Goal: Transaction & Acquisition: Purchase product/service

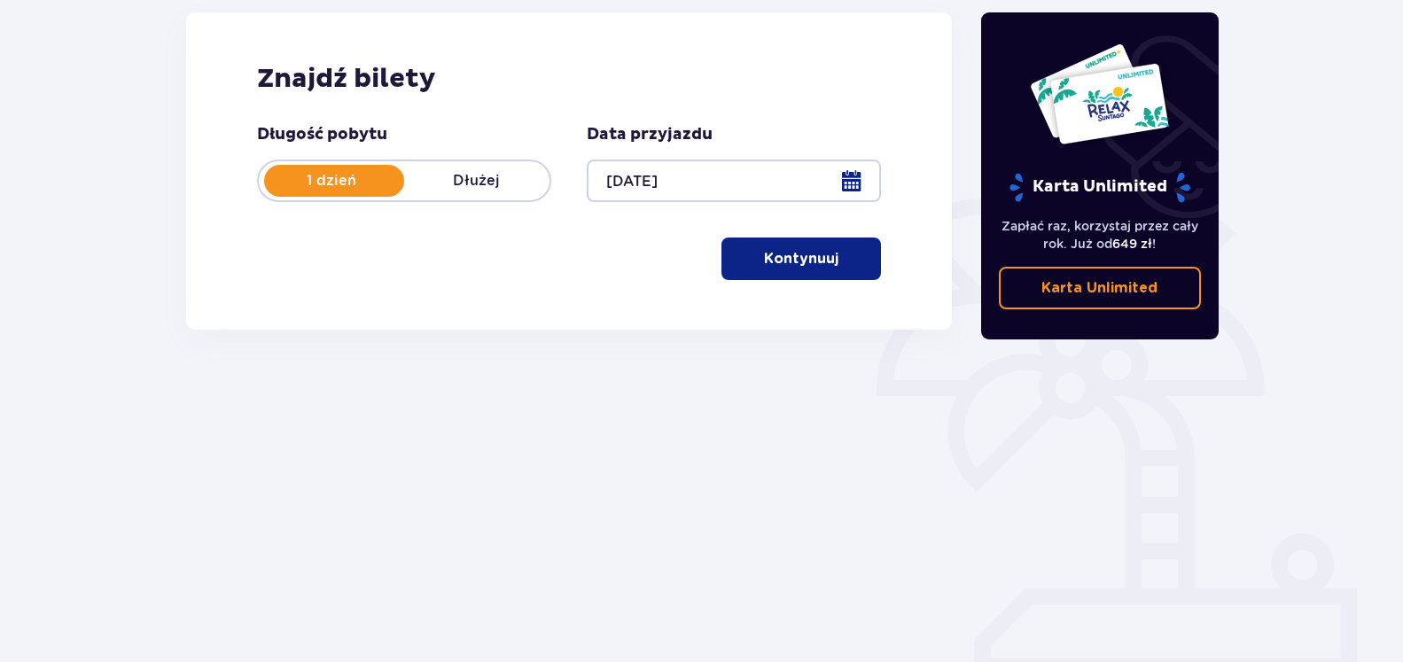
scroll to position [60, 0]
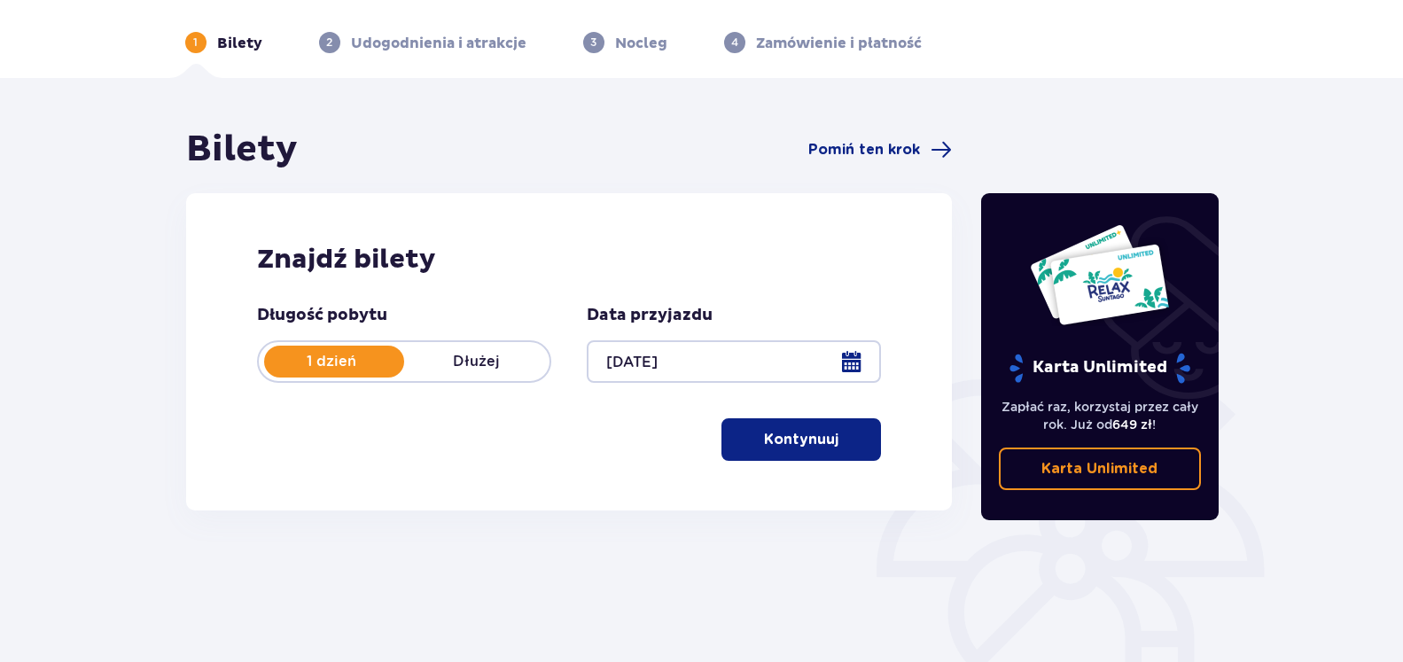
click at [799, 435] on p "Kontynuuj" at bounding box center [801, 439] width 74 height 19
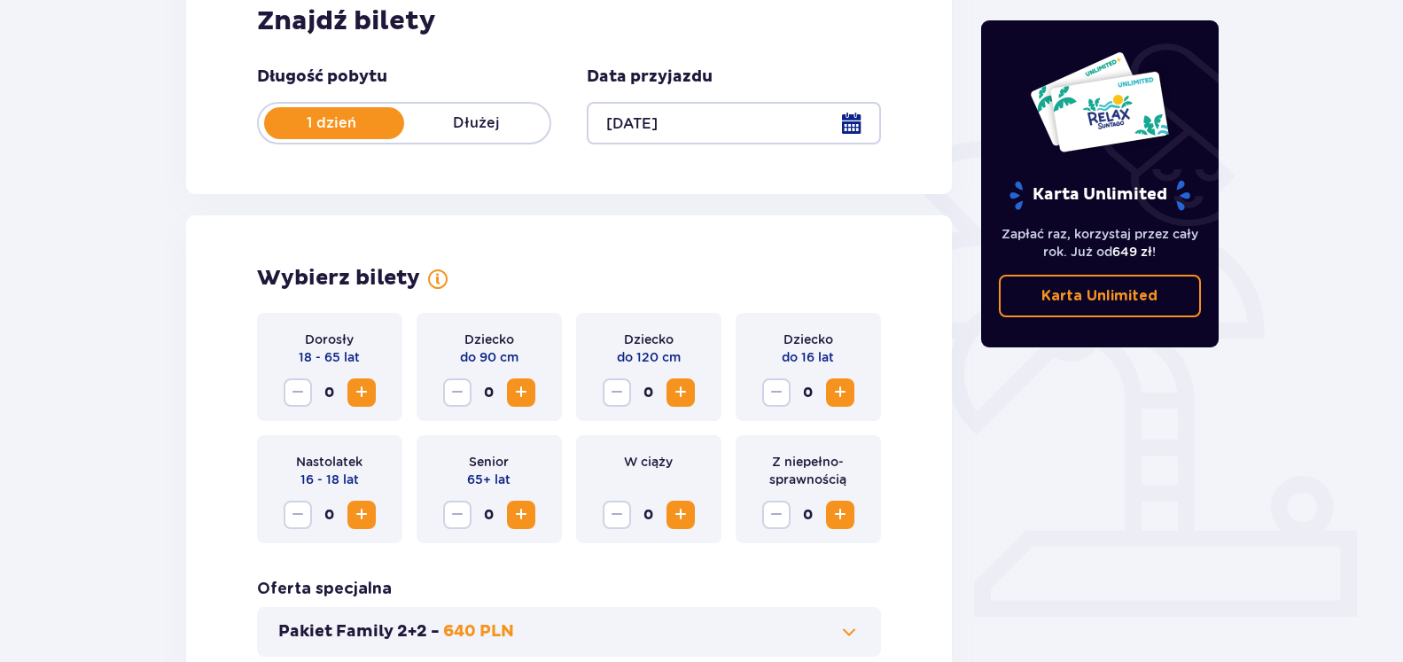
scroll to position [402, 0]
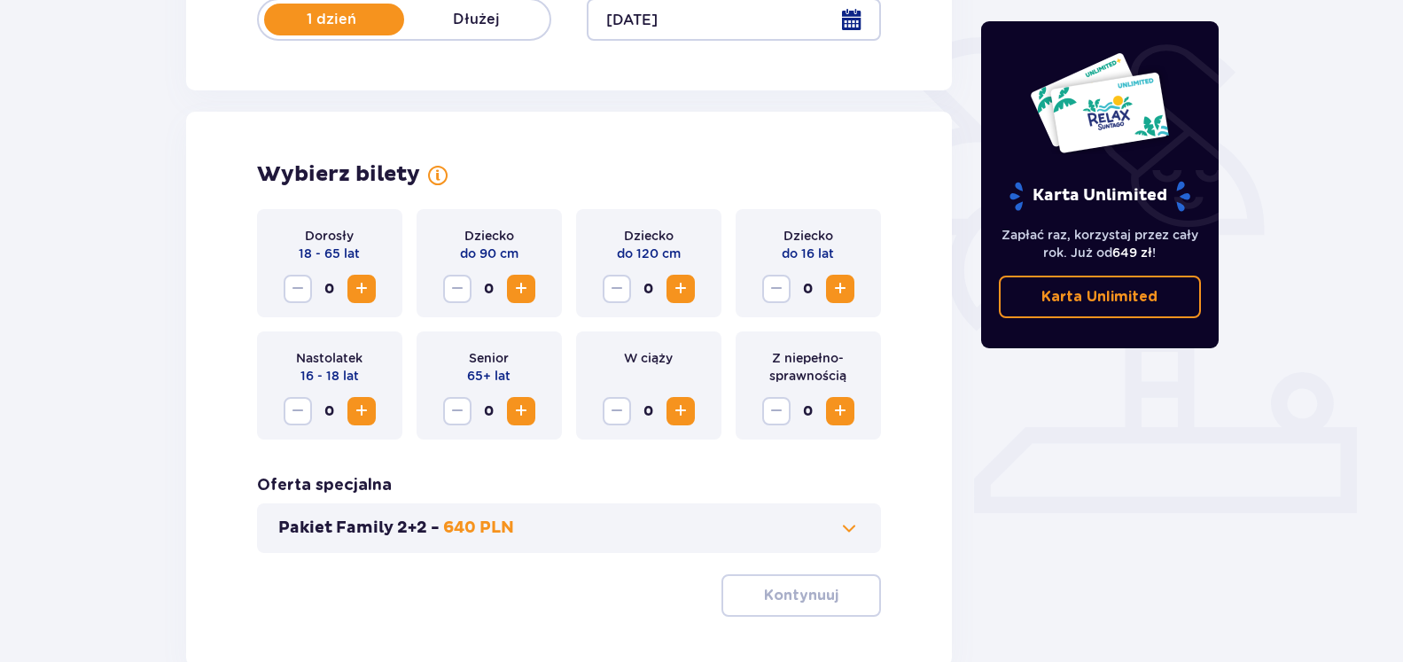
click at [358, 291] on span "Zwiększ" at bounding box center [361, 288] width 21 height 21
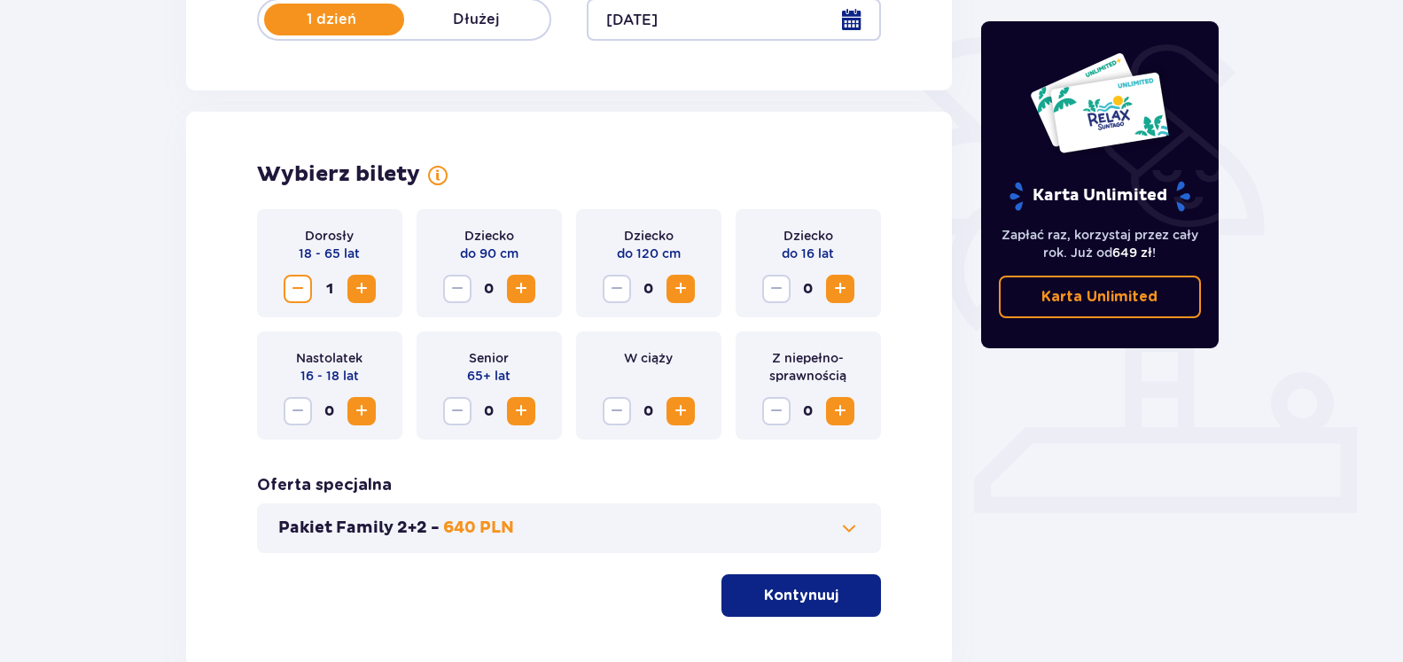
click at [358, 291] on span "Zwiększ" at bounding box center [361, 288] width 21 height 21
click at [683, 292] on span "Zwiększ" at bounding box center [680, 288] width 21 height 21
click at [837, 279] on span "Zwiększ" at bounding box center [839, 288] width 21 height 21
click at [635, 449] on div "Dorosły 18 - 65 lat 2 Dziecko do 90 cm 0 Dziecko do 120 cm 1 Dziecko do 16 lat …" at bounding box center [569, 413] width 625 height 408
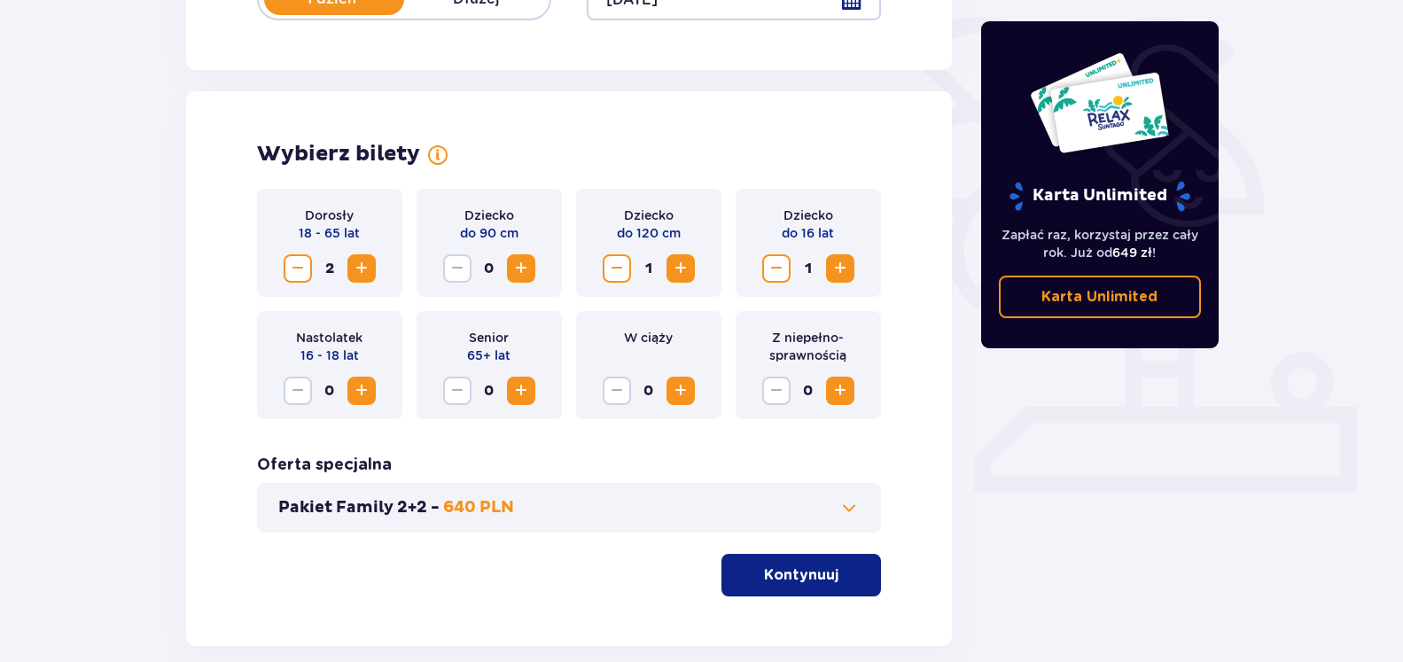
click at [852, 509] on span at bounding box center [848, 507] width 21 height 21
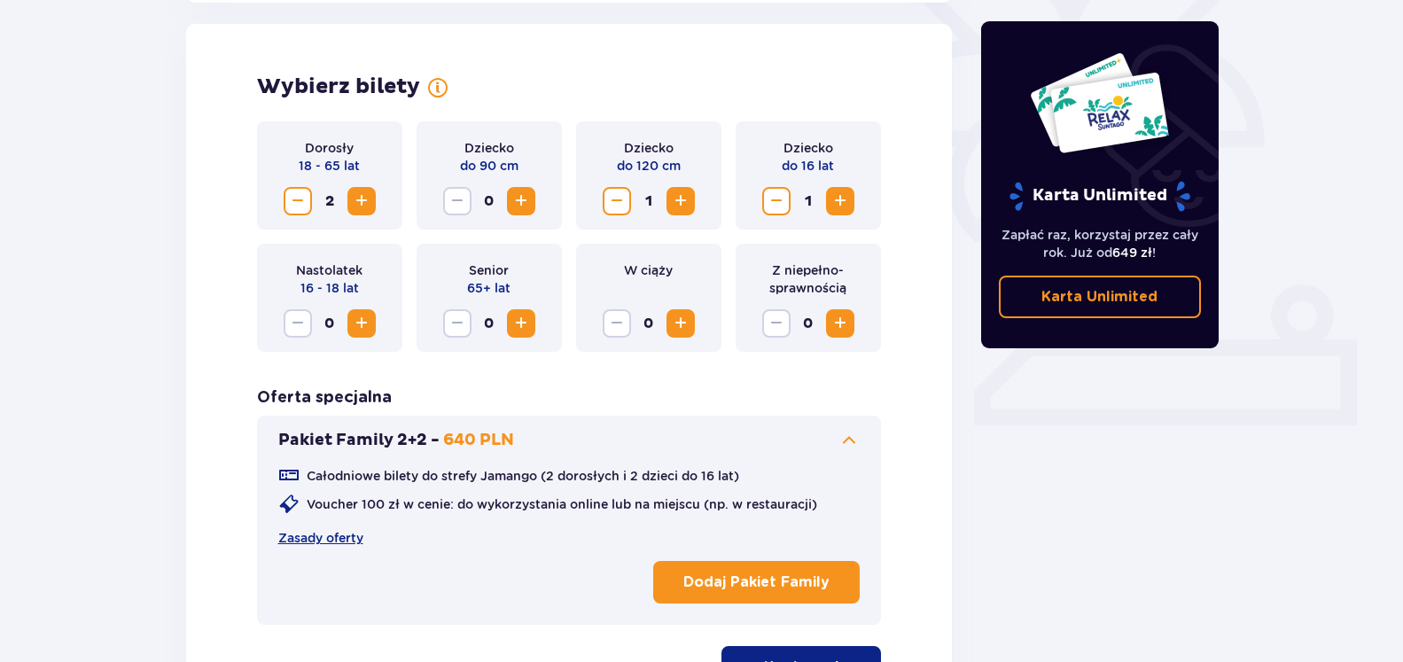
scroll to position [493, 0]
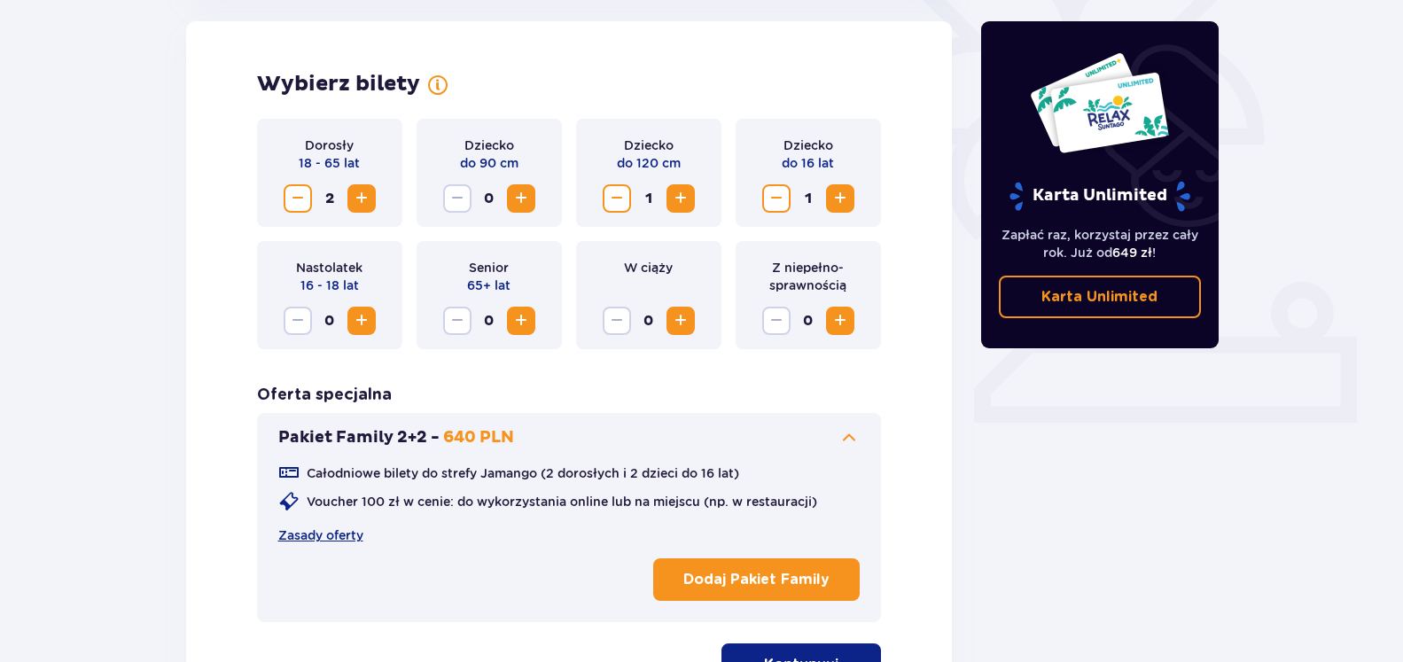
click at [221, 390] on div "Wybierz bilety Dorosły 18 - 65 lat 2 Dziecko do 90 cm 0 Dziecko do 120 cm 1 Dzi…" at bounding box center [569, 378] width 766 height 714
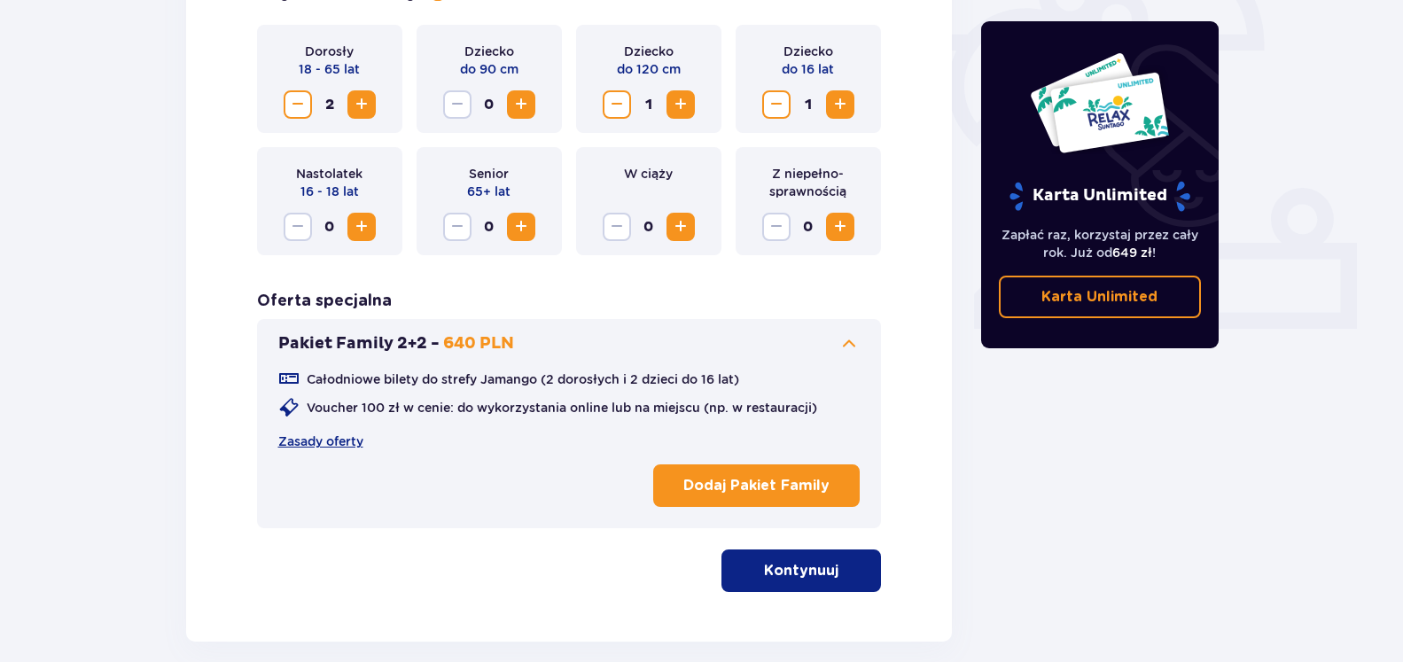
scroll to position [673, 0]
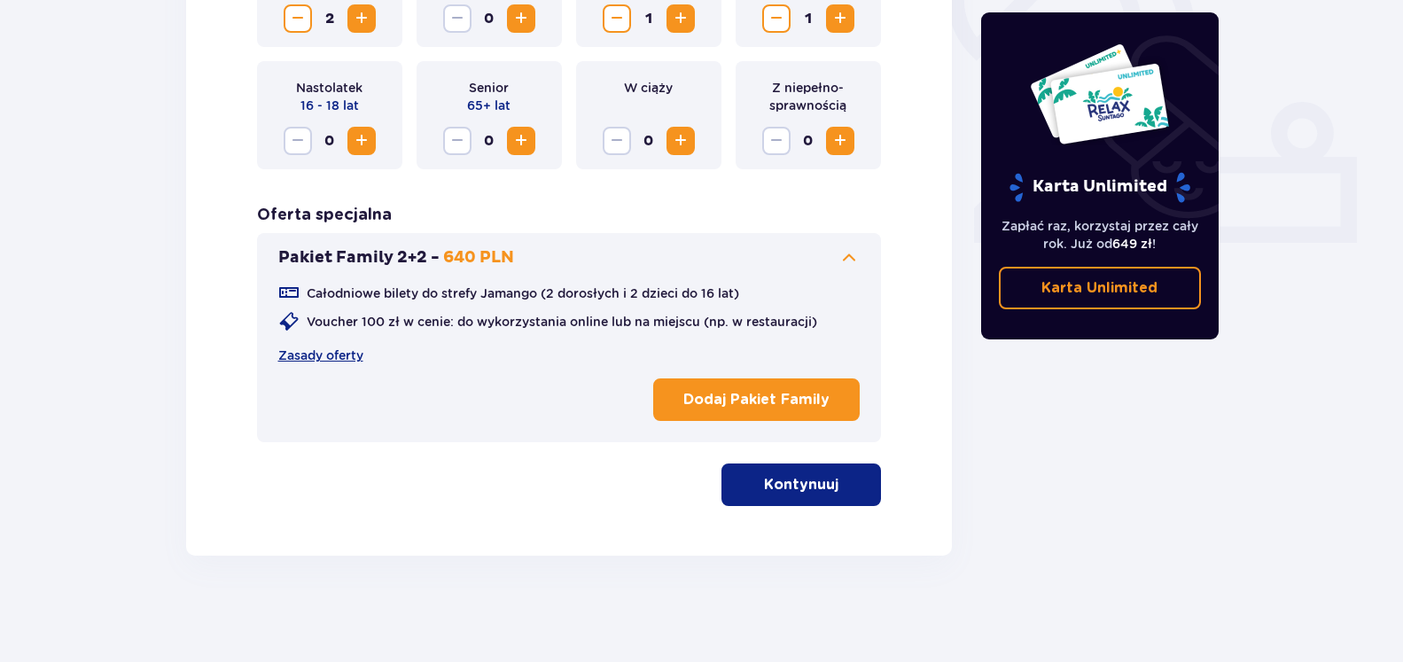
click at [725, 406] on p "Dodaj Pakiet Family" at bounding box center [756, 399] width 146 height 19
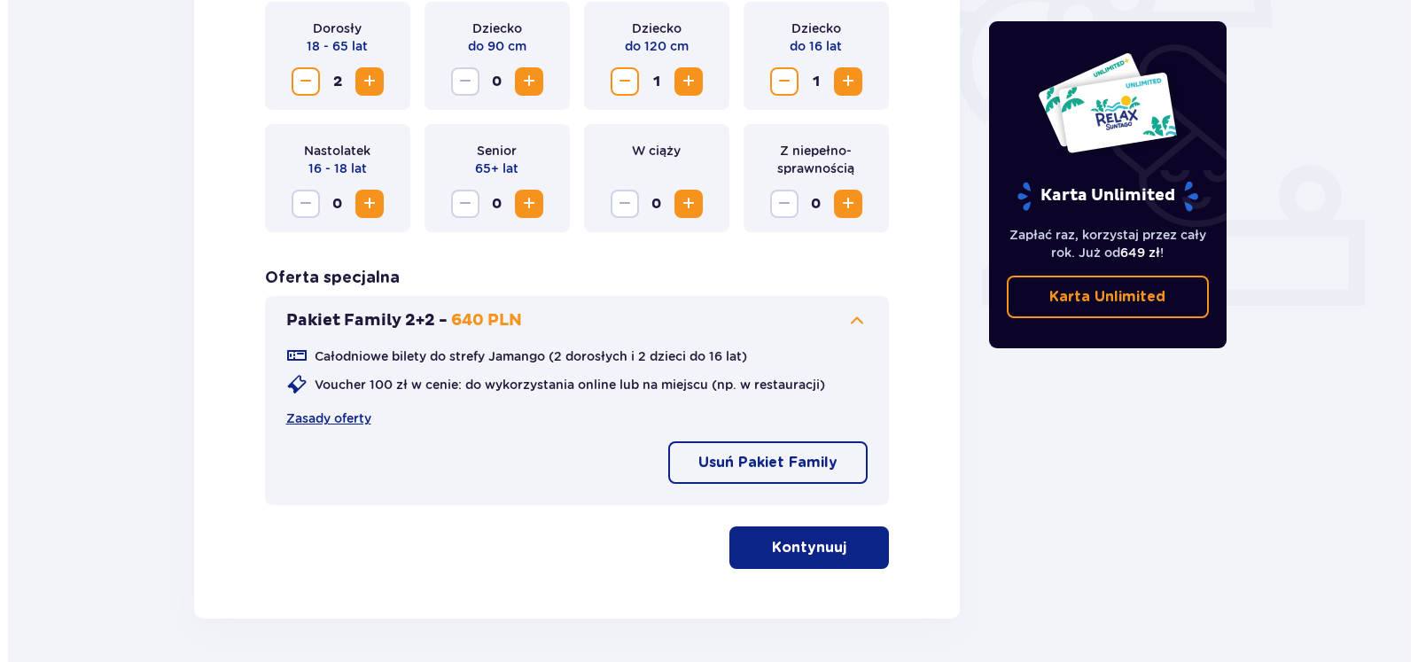
scroll to position [582, 0]
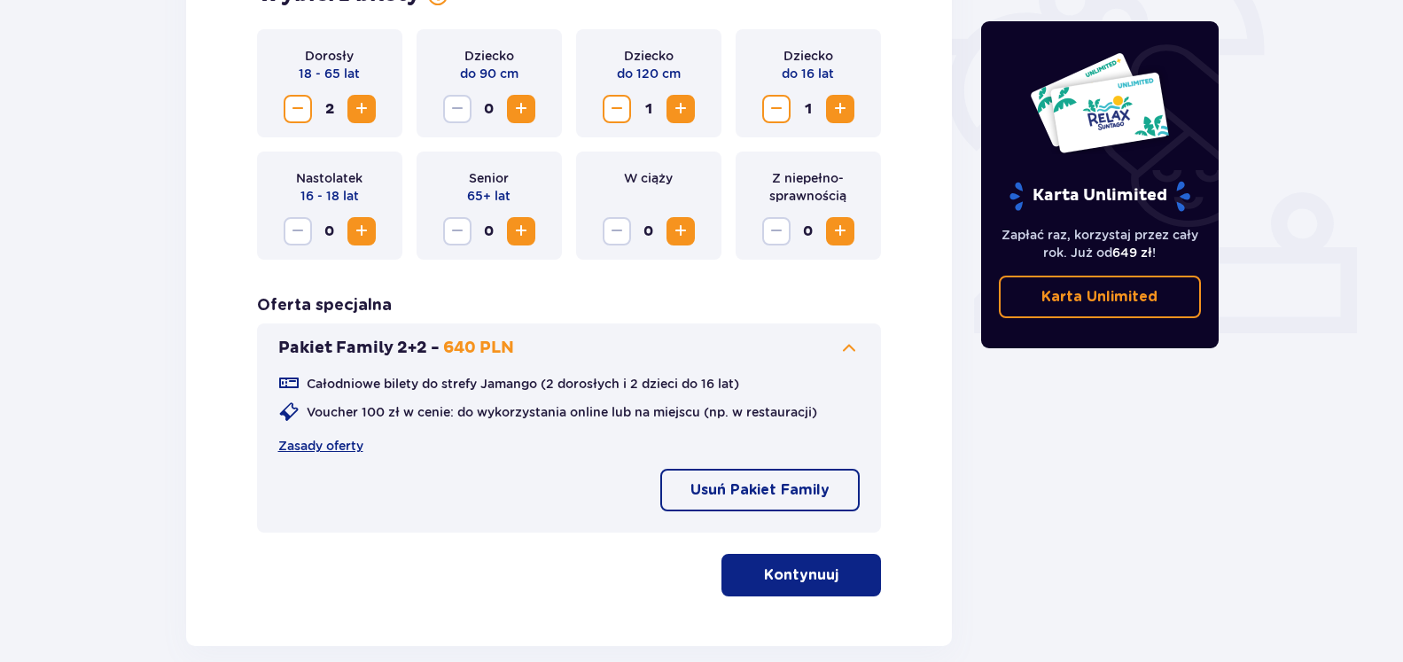
click at [780, 578] on p "Kontynuuj" at bounding box center [801, 574] width 74 height 19
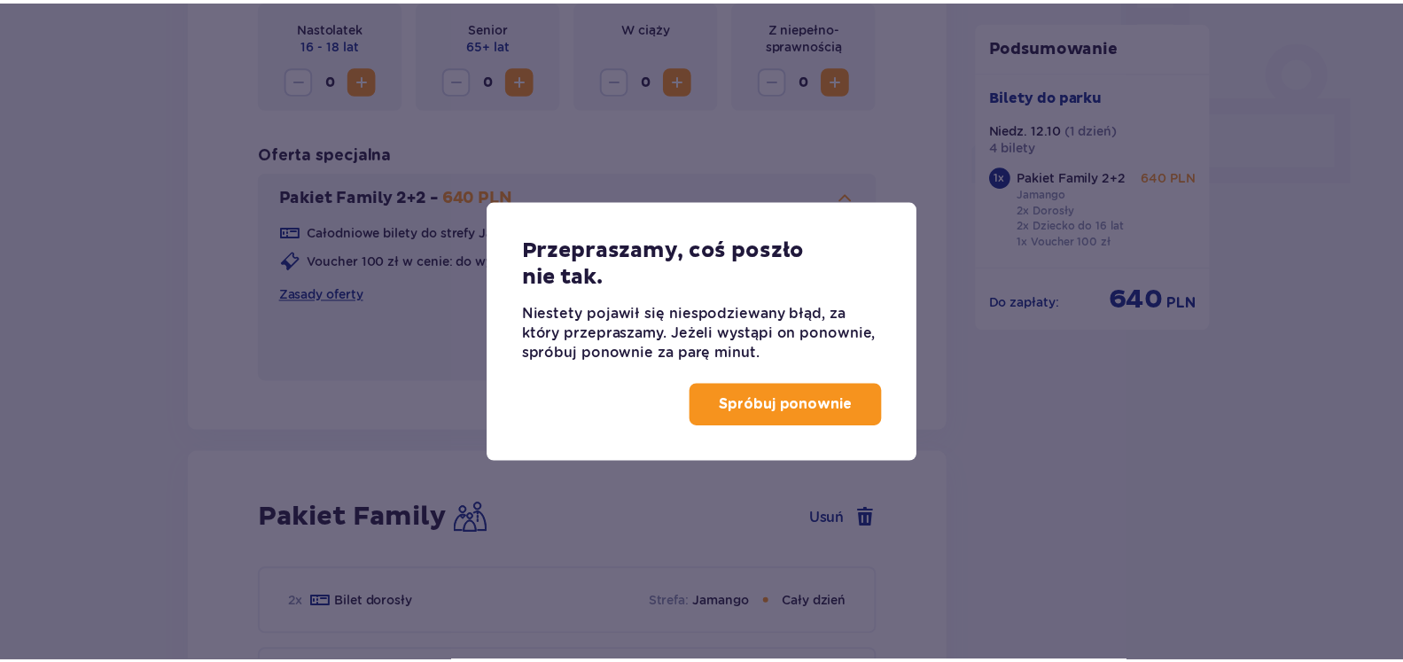
scroll to position [1143, 0]
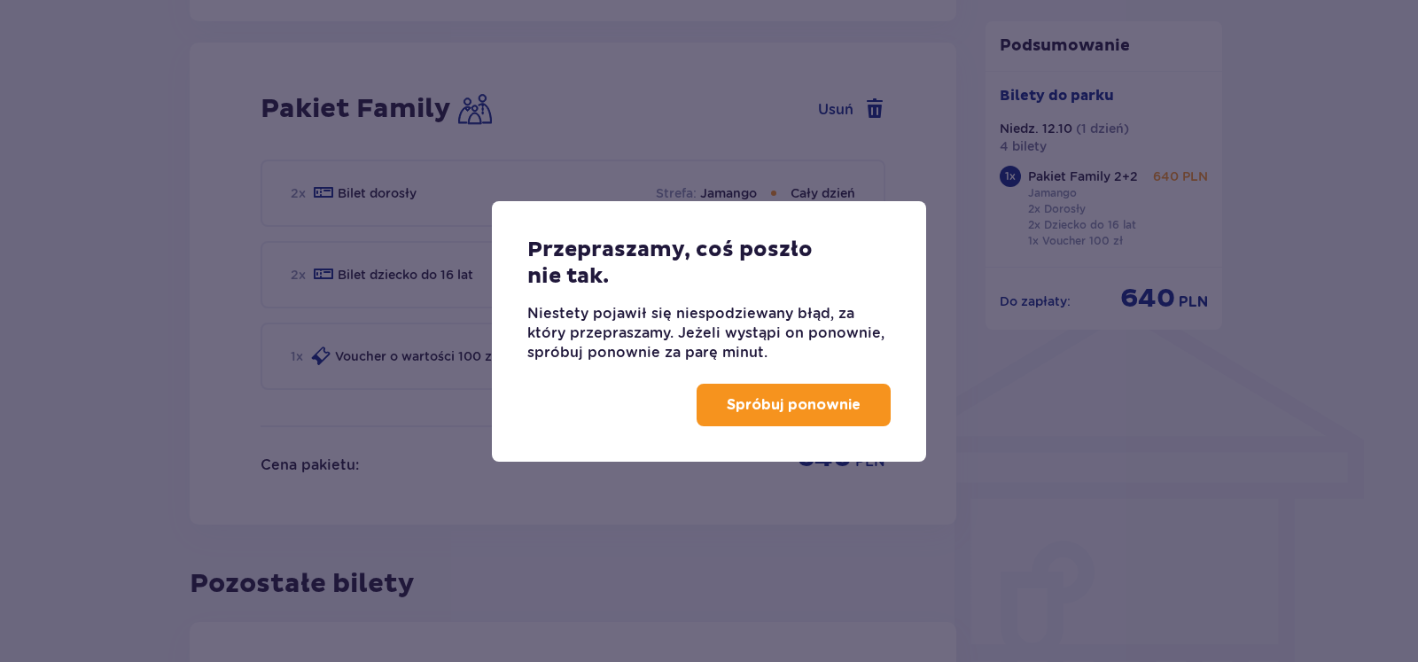
click at [802, 408] on p "Spróbuj ponownie" at bounding box center [794, 404] width 134 height 19
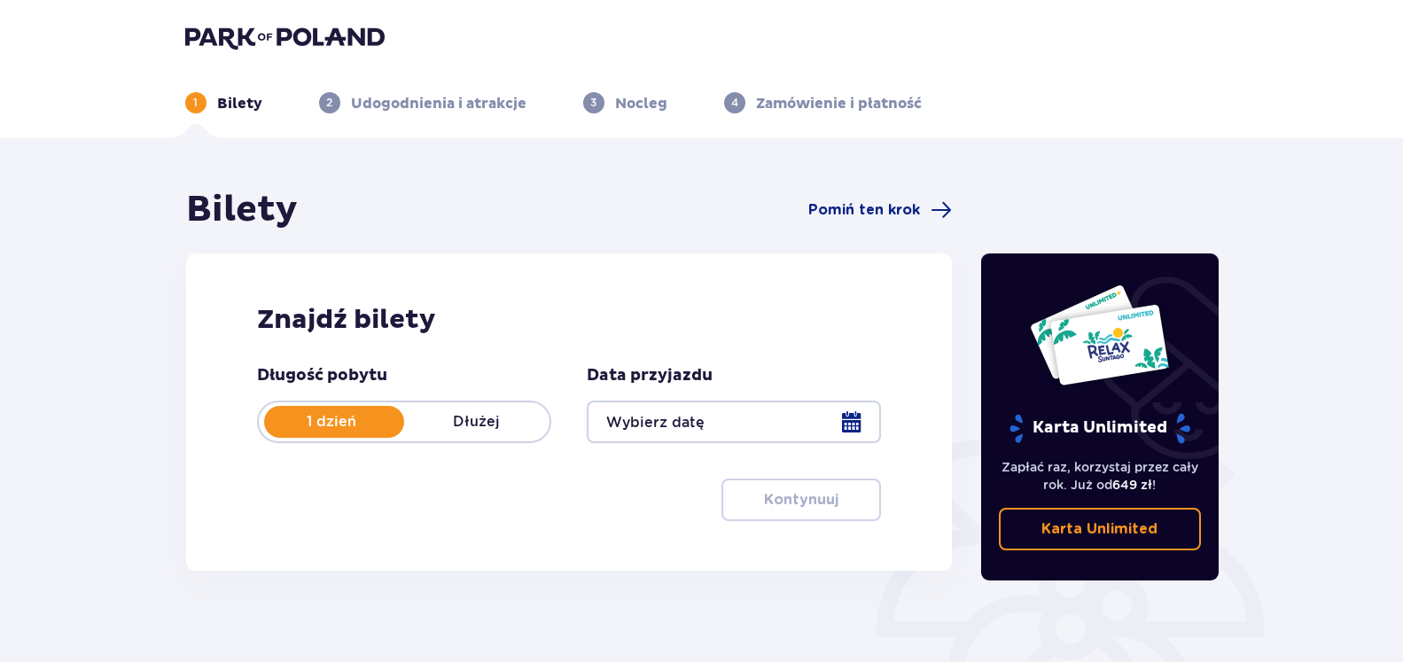
scroll to position [241, 0]
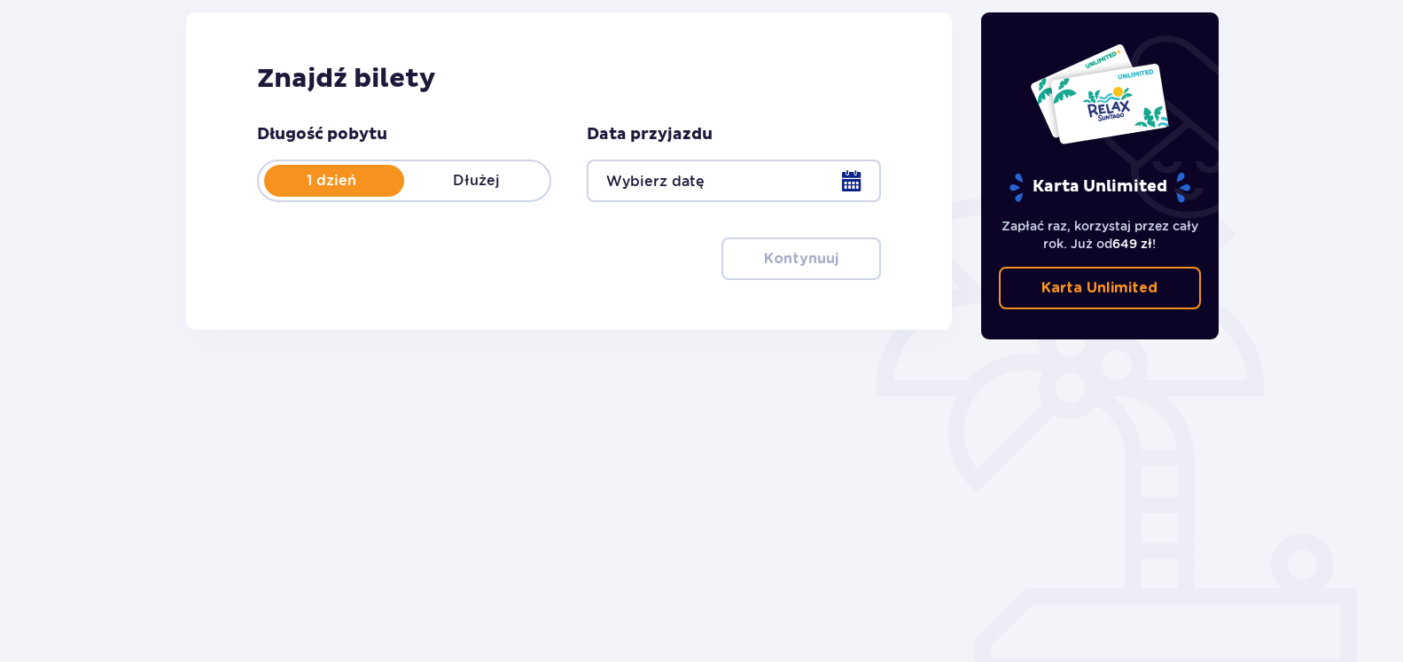
click at [678, 163] on div at bounding box center [734, 180] width 294 height 43
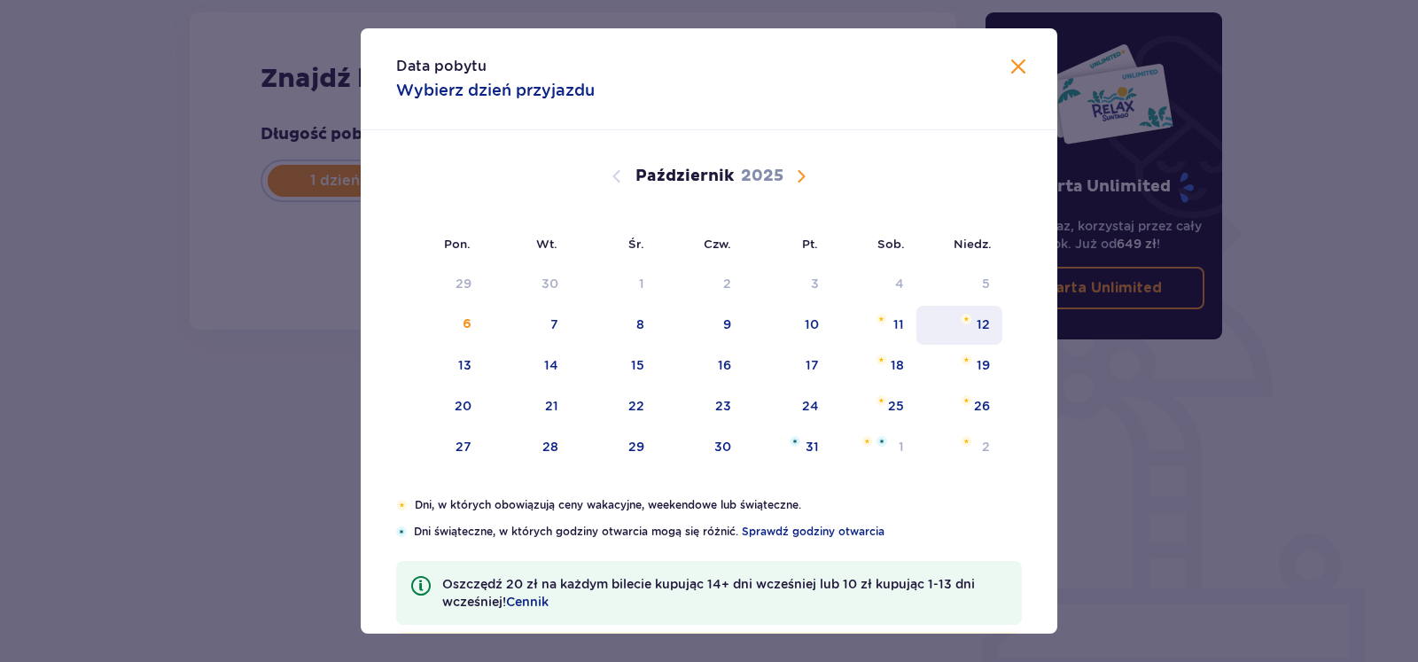
click at [968, 335] on div "12" at bounding box center [959, 325] width 86 height 39
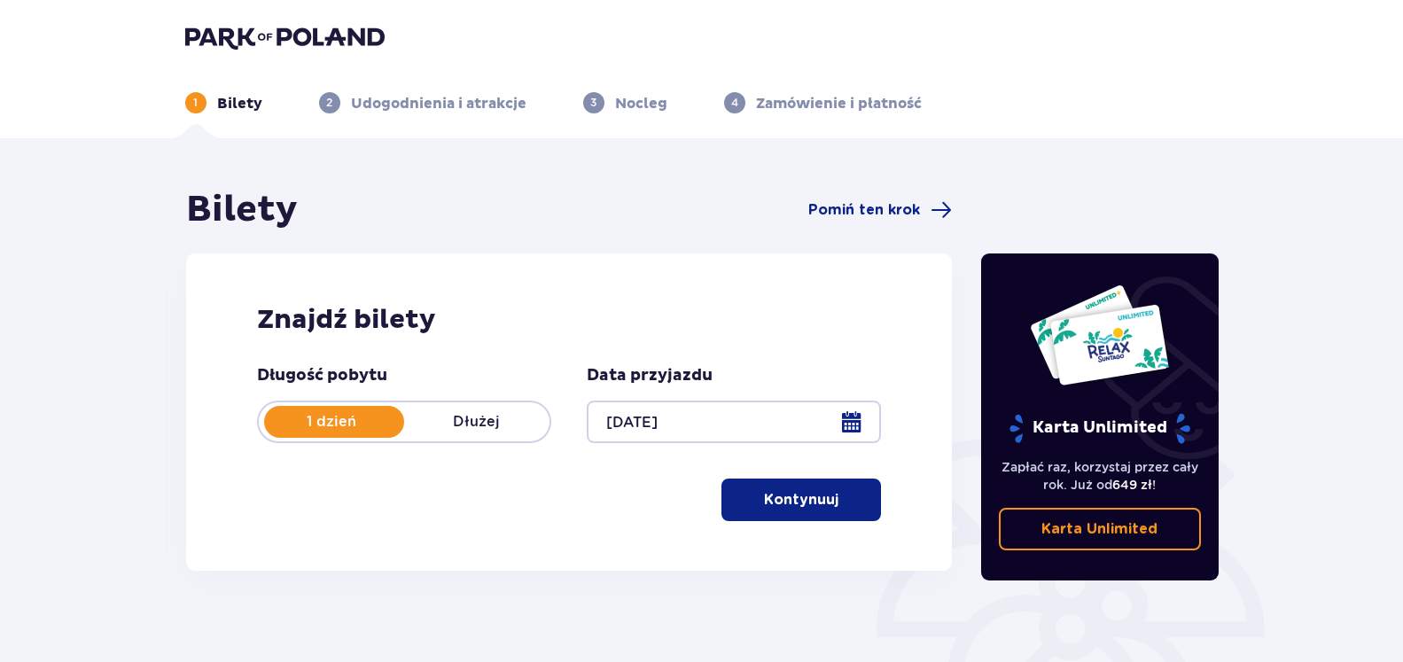
click at [793, 491] on p "Kontynuuj" at bounding box center [801, 499] width 74 height 19
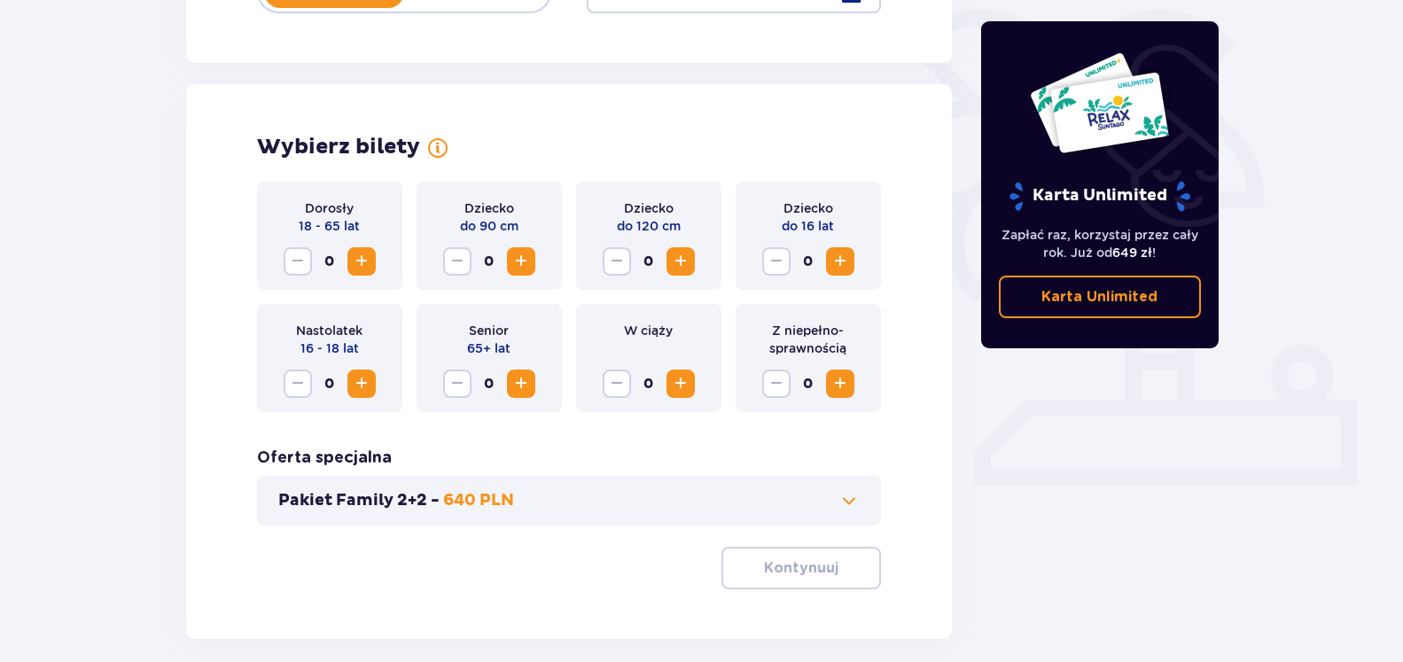
scroll to position [402, 0]
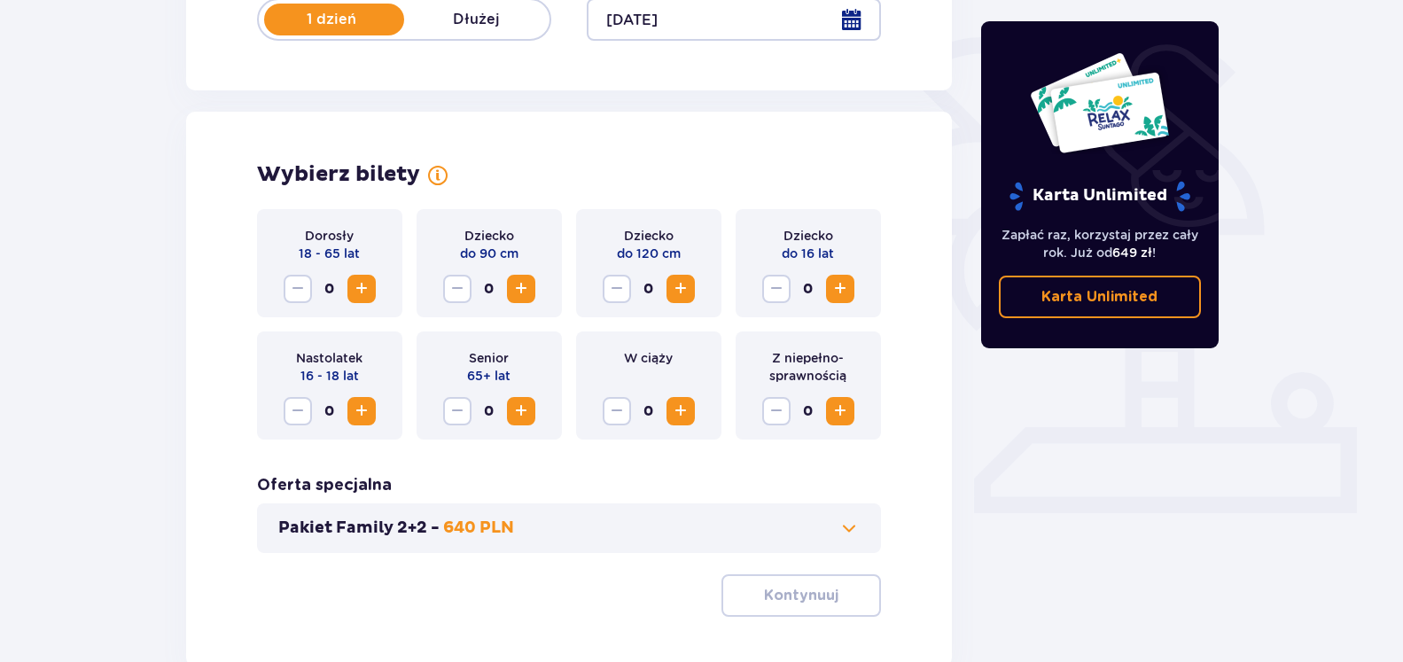
click at [740, 537] on button "Pakiet Family 2+2 - 640 PLN" at bounding box center [569, 527] width 582 height 21
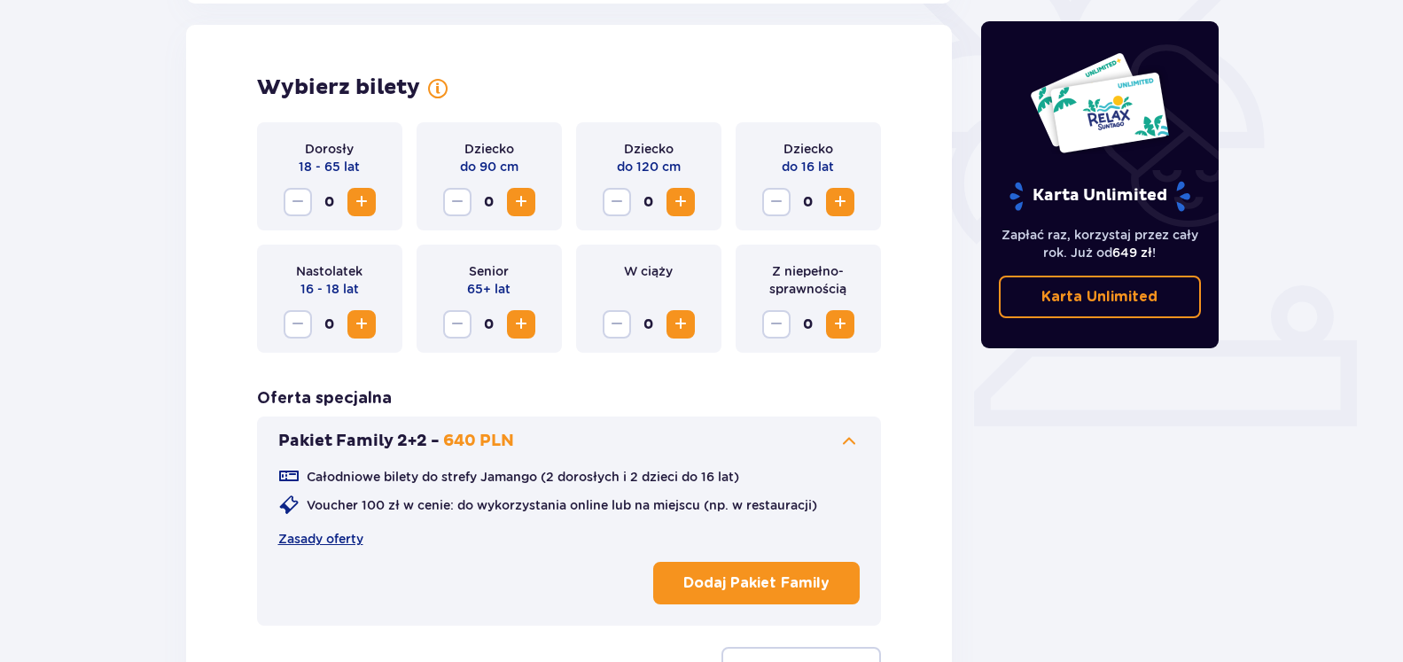
scroll to position [493, 0]
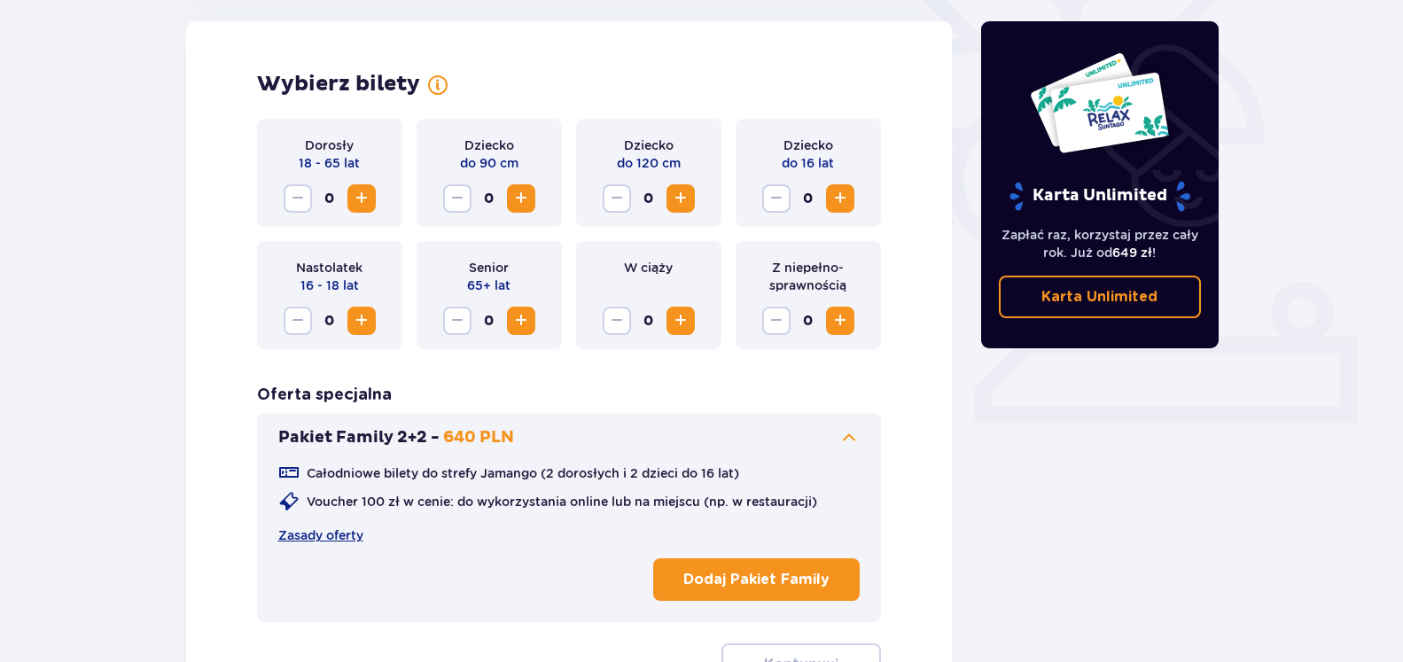
click at [707, 409] on div "Oferta specjalna Pakiet Family 2+2 - 640 PLN Całodniowe bilety do strefy Jamang…" at bounding box center [569, 503] width 625 height 237
click at [856, 433] on span at bounding box center [848, 437] width 21 height 21
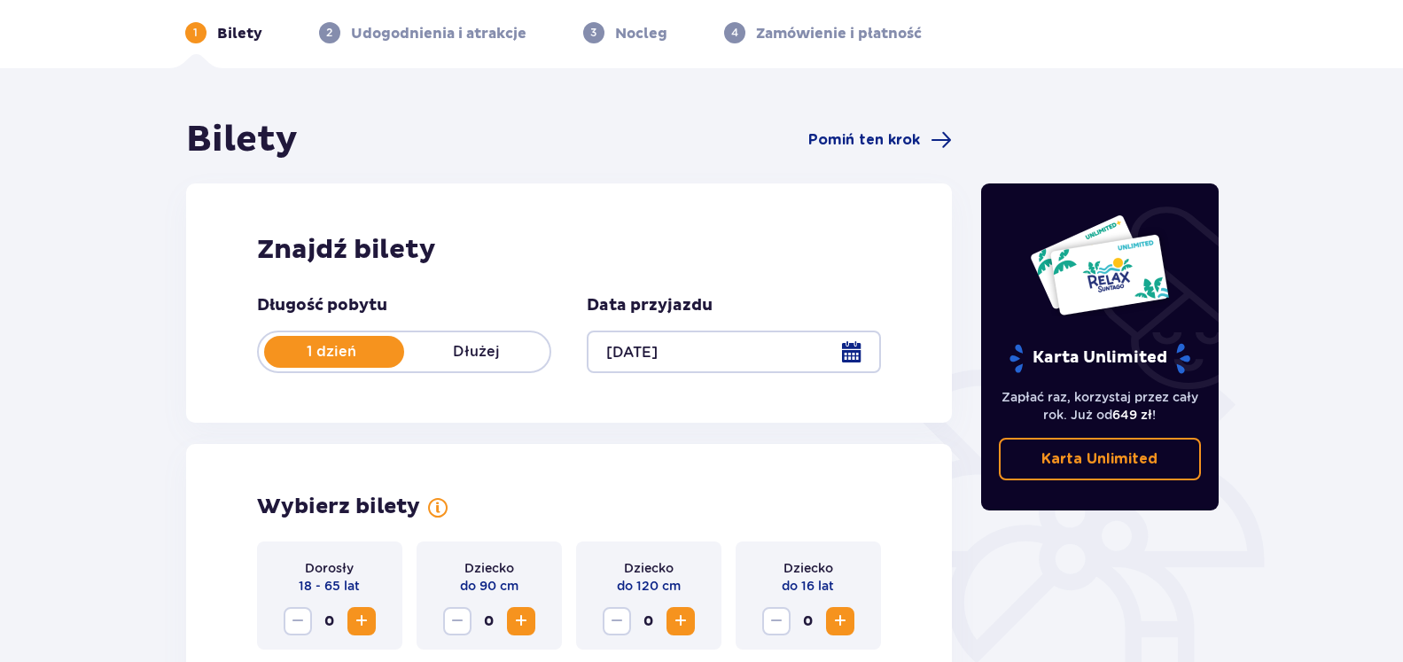
scroll to position [41, 0]
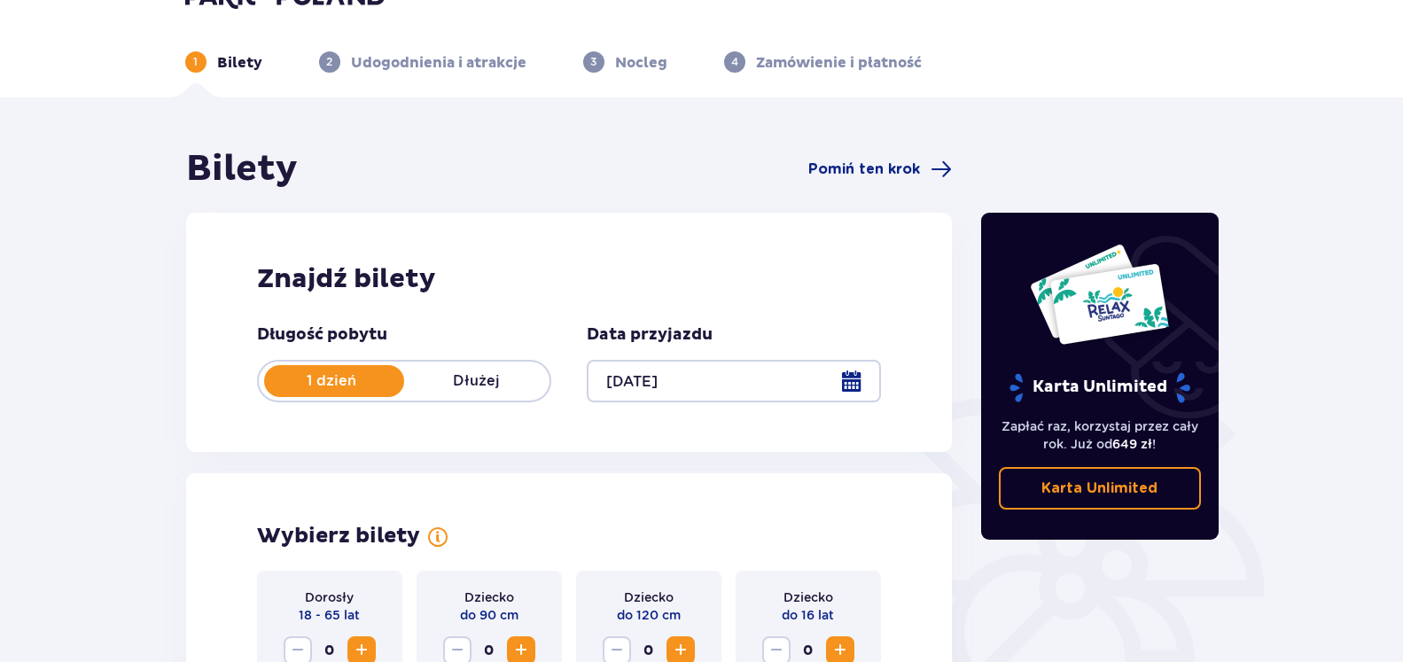
click at [679, 387] on div at bounding box center [734, 381] width 294 height 43
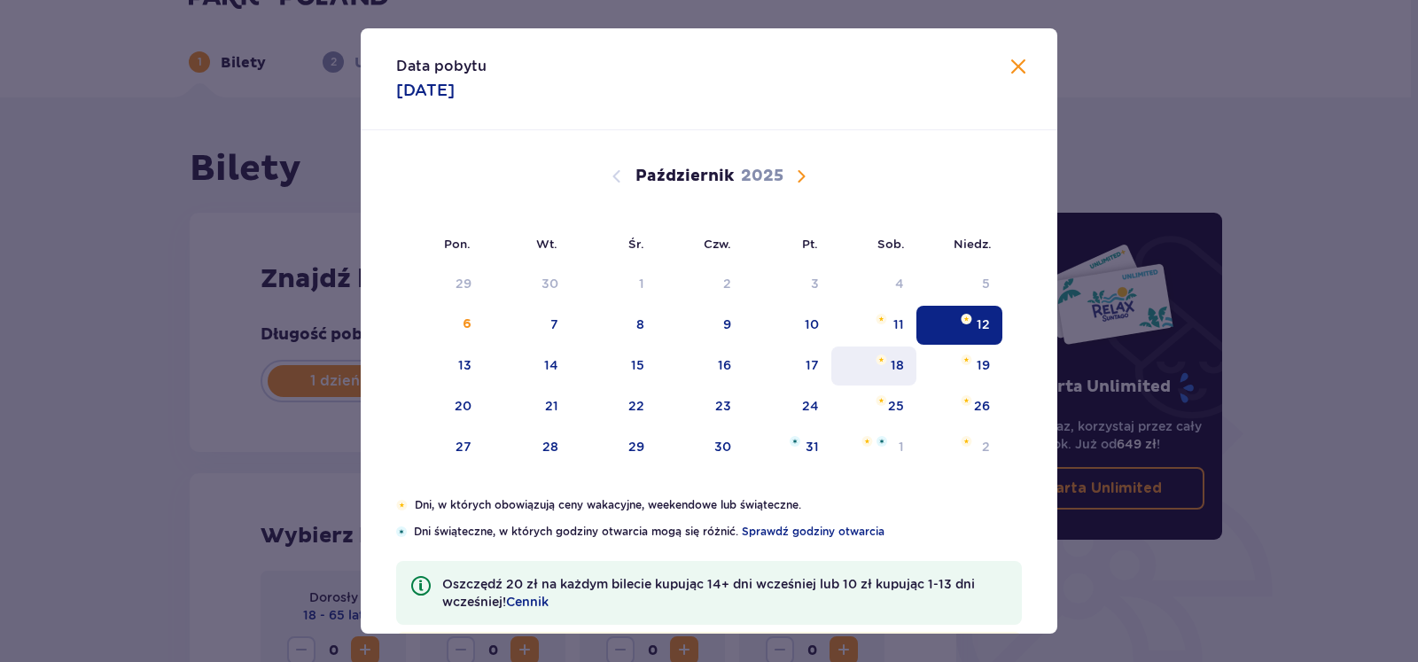
click at [844, 379] on div "18" at bounding box center [874, 365] width 86 height 39
click at [631, 363] on div "15" at bounding box center [637, 365] width 13 height 18
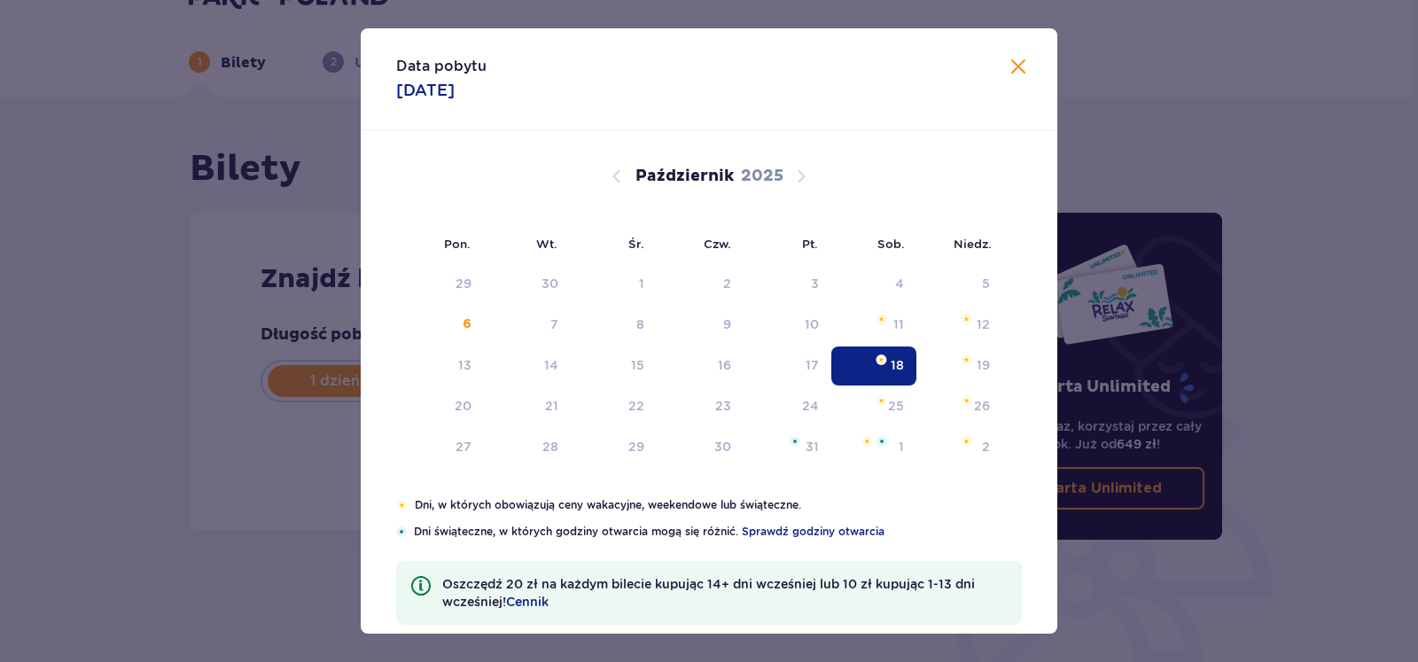
click at [632, 363] on div at bounding box center [737, 381] width 294 height 43
click at [631, 365] on div "15" at bounding box center [637, 365] width 13 height 18
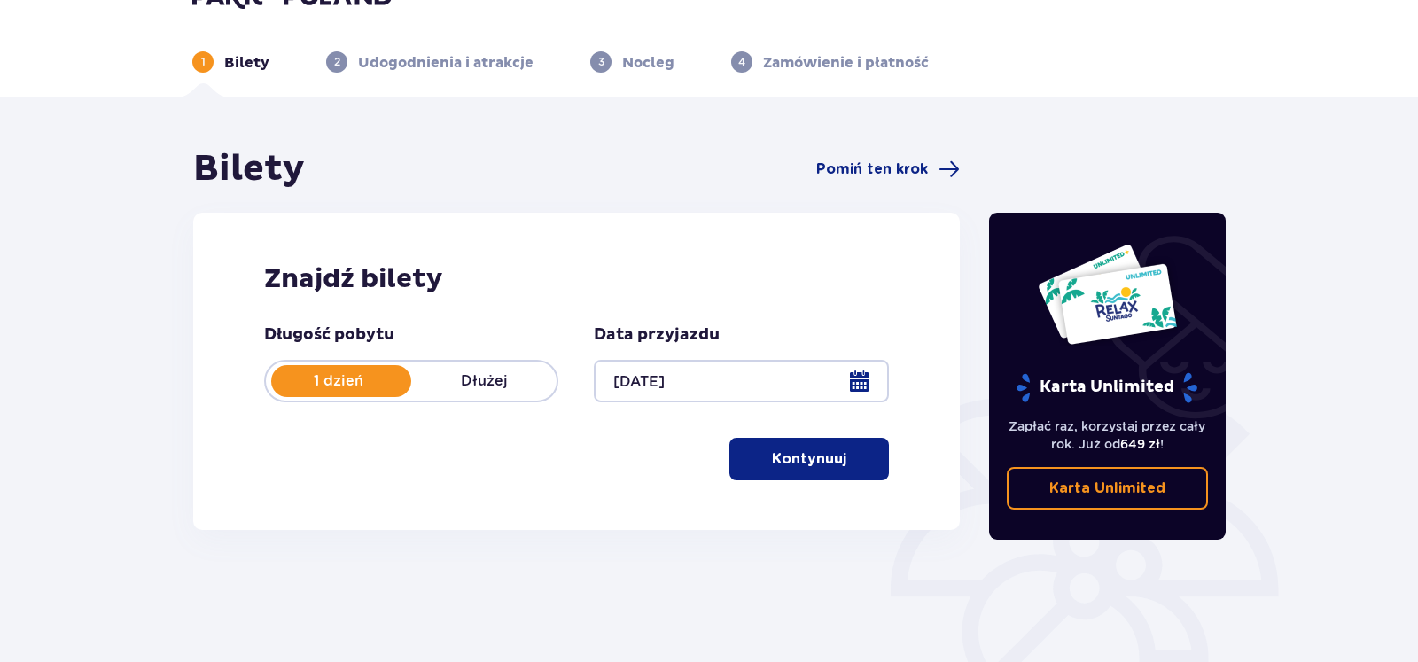
type input "[DATE]"
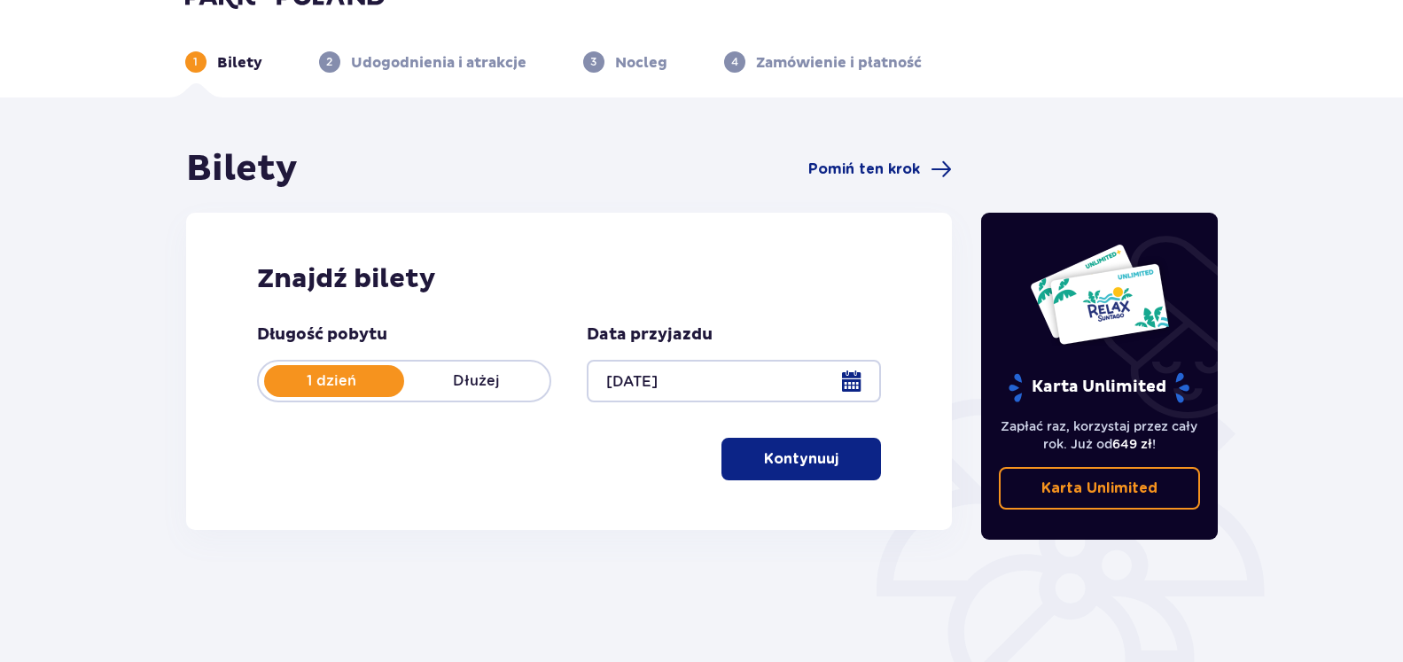
click at [629, 362] on div at bounding box center [734, 381] width 294 height 43
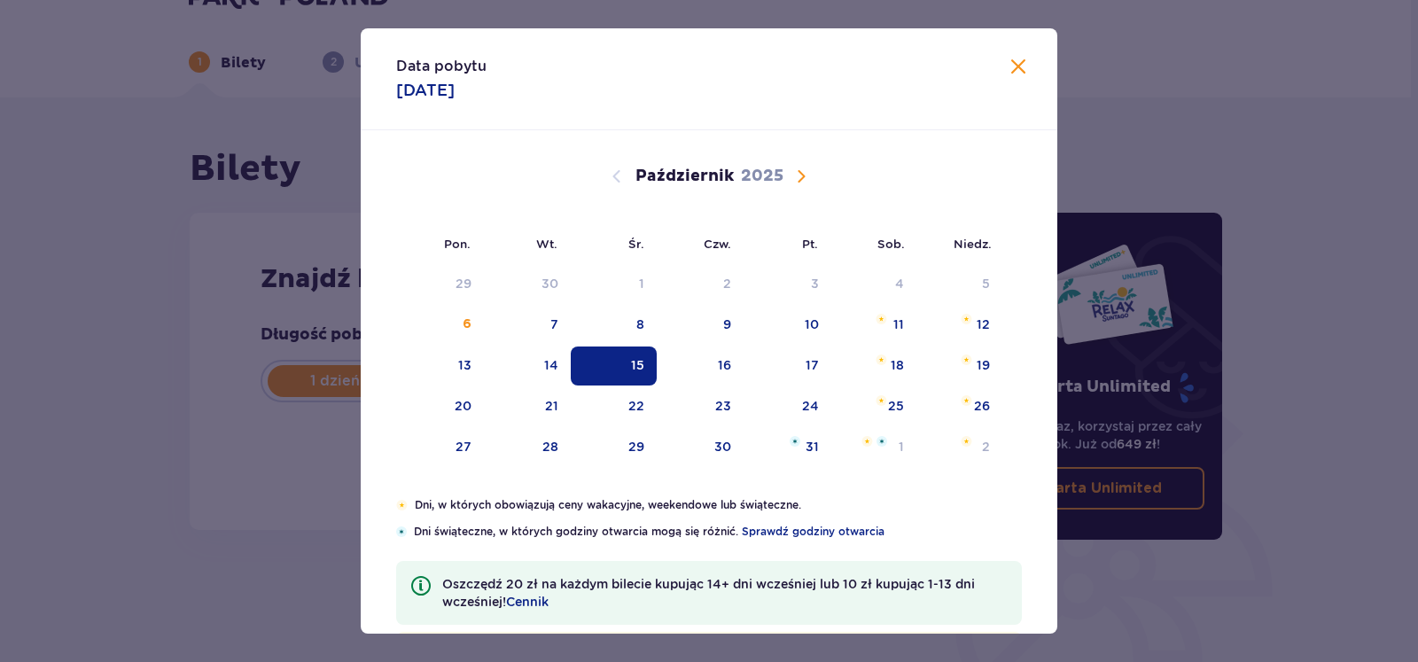
click at [631, 371] on div "15" at bounding box center [637, 365] width 13 height 18
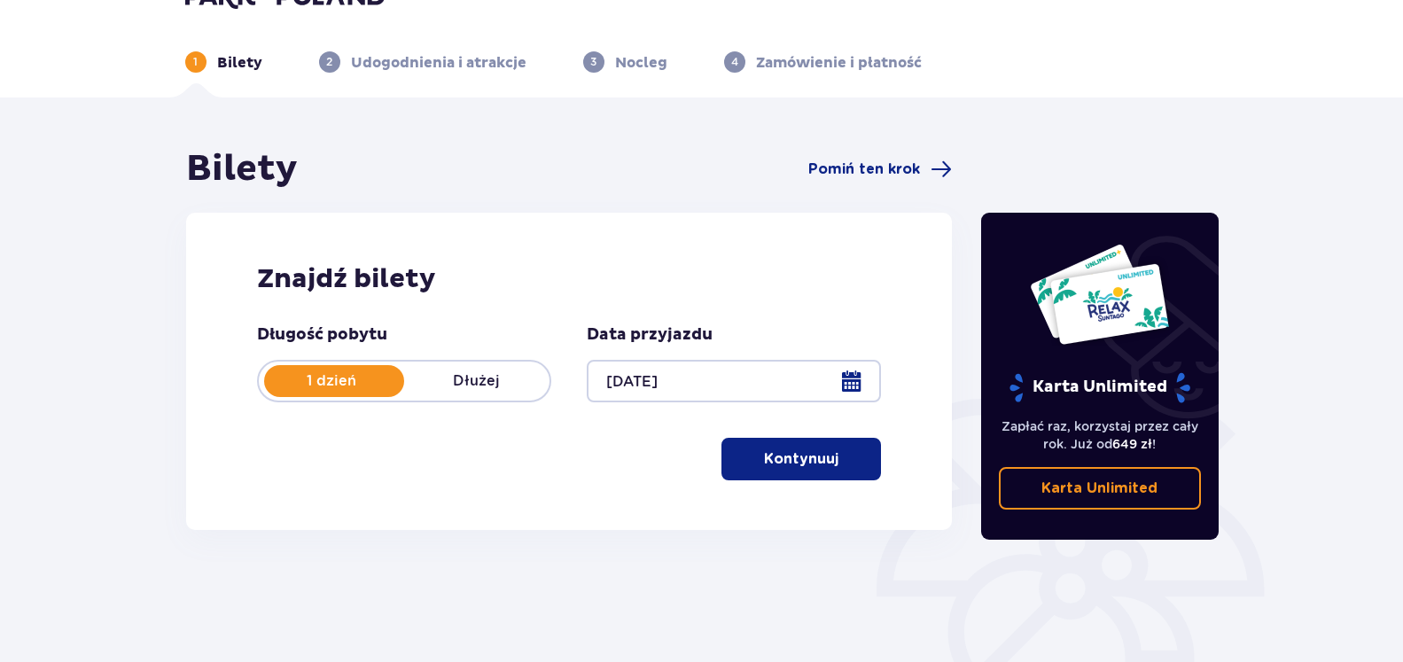
click at [785, 450] on p "Kontynuuj" at bounding box center [801, 458] width 74 height 19
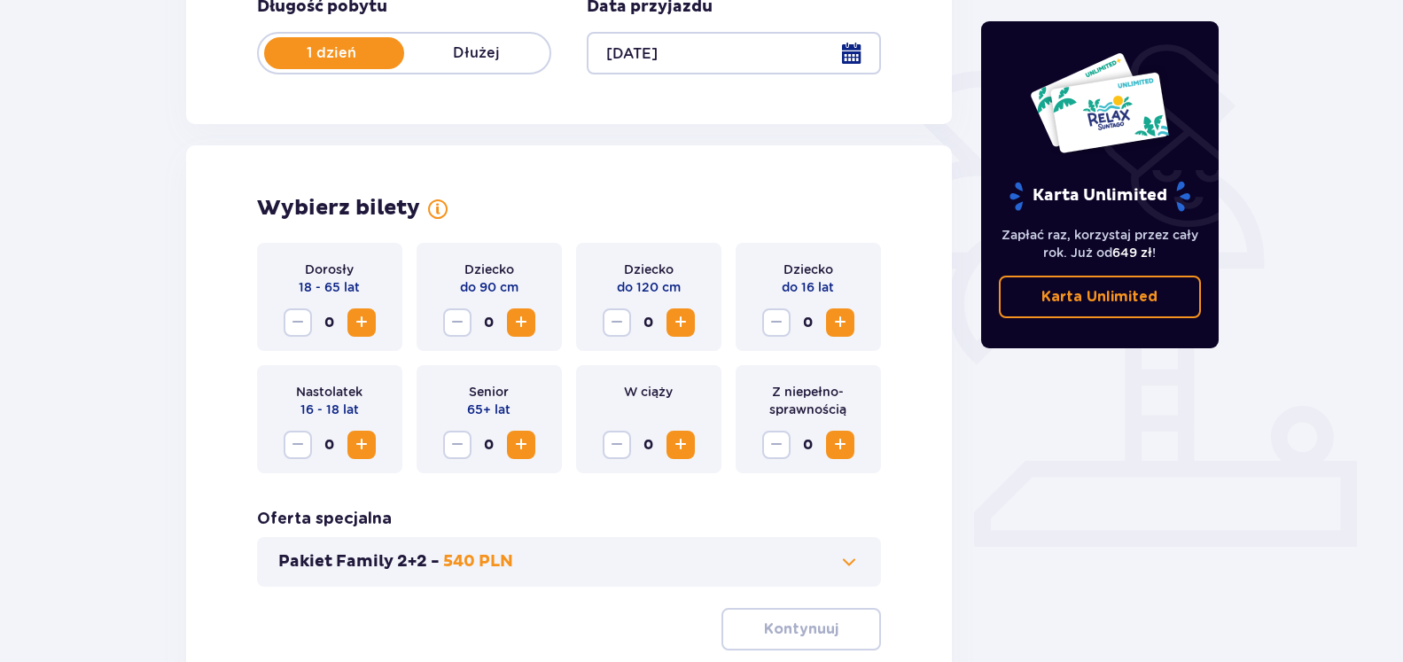
scroll to position [493, 0]
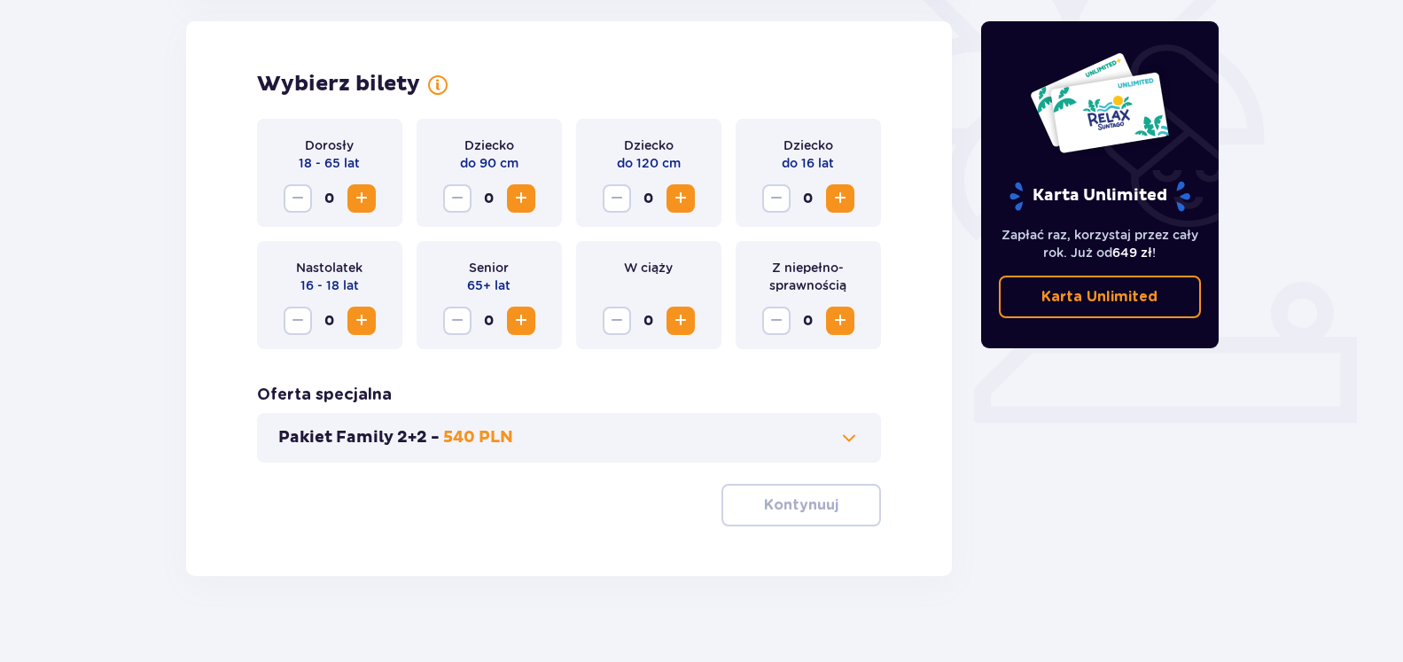
click at [354, 201] on span "Zwiększ" at bounding box center [361, 198] width 21 height 21
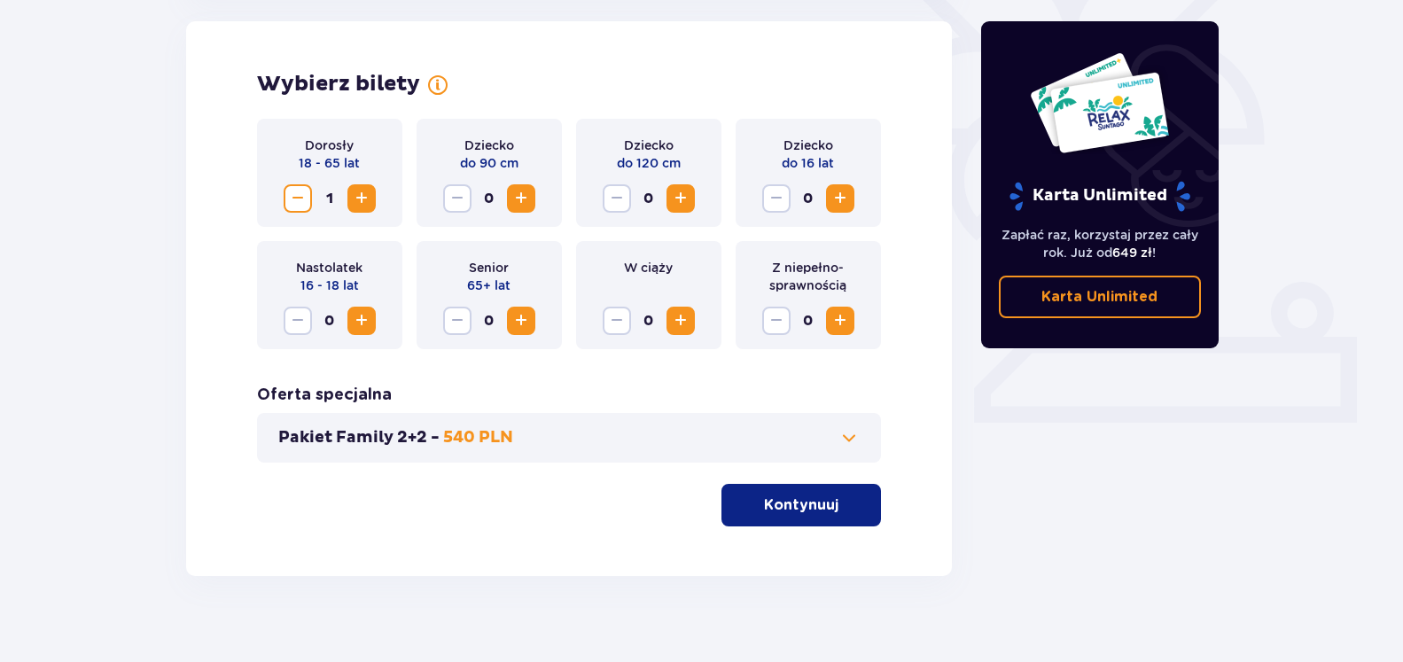
click at [680, 193] on span "Zwiększ" at bounding box center [680, 198] width 21 height 21
click at [796, 502] on p "Kontynuuj" at bounding box center [801, 504] width 74 height 19
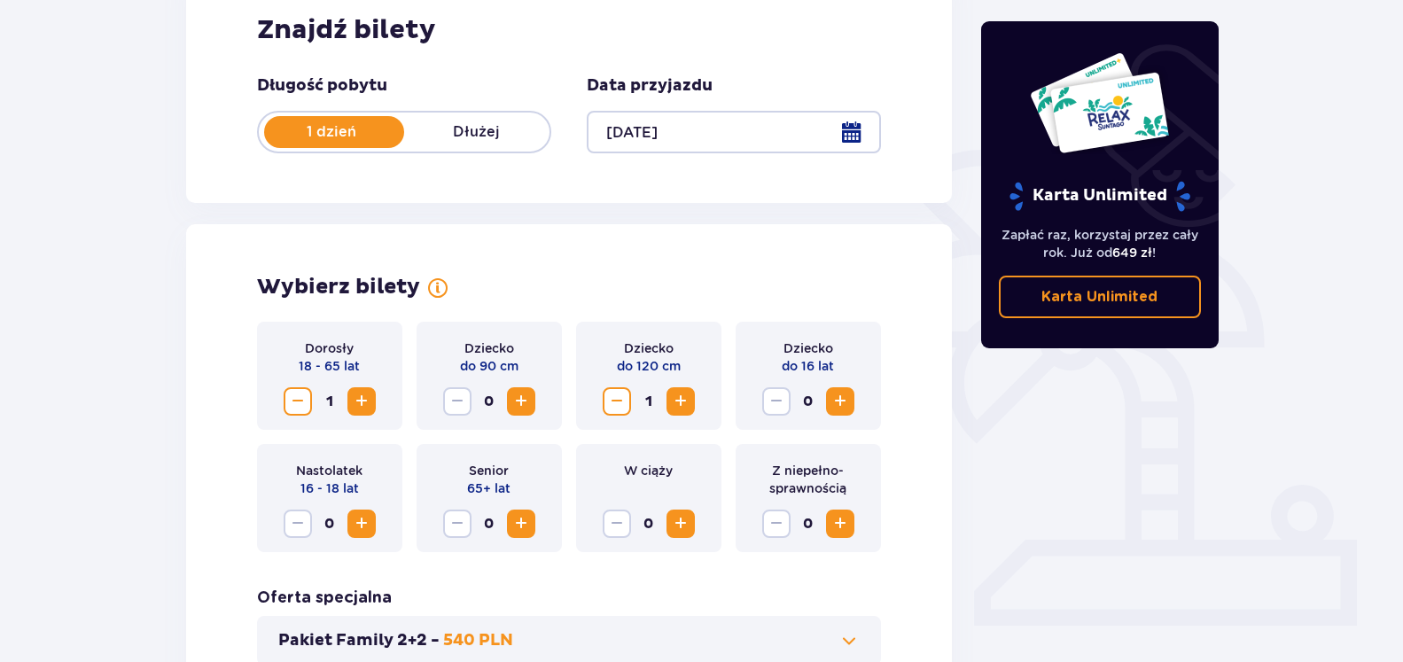
scroll to position [471, 0]
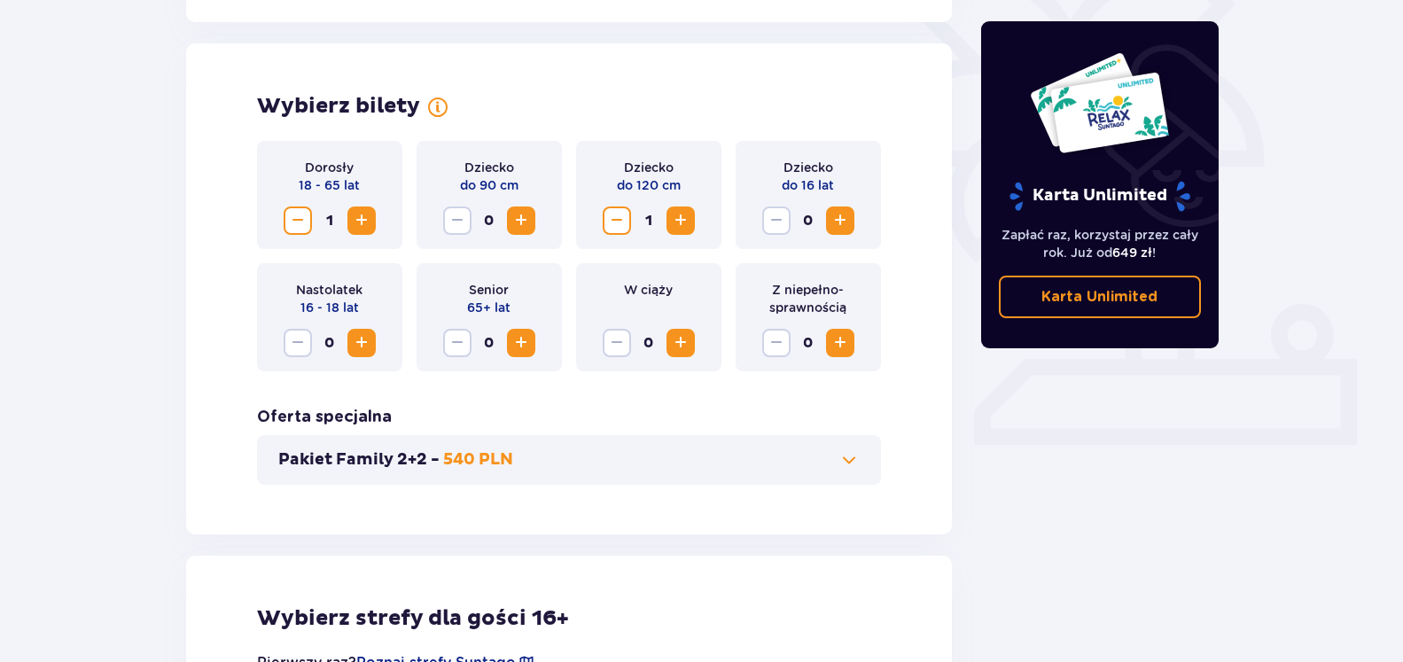
click at [826, 459] on button "Pakiet Family 2+2 - 540 PLN" at bounding box center [569, 459] width 582 height 21
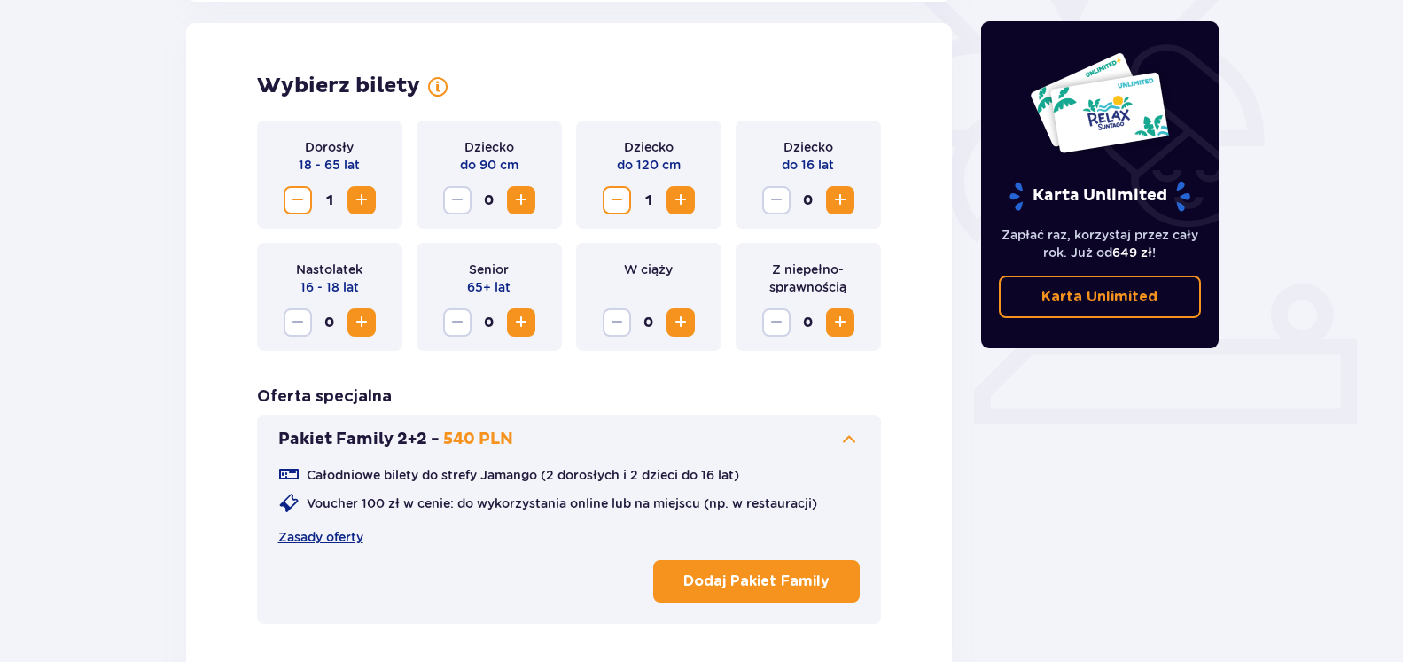
scroll to position [493, 0]
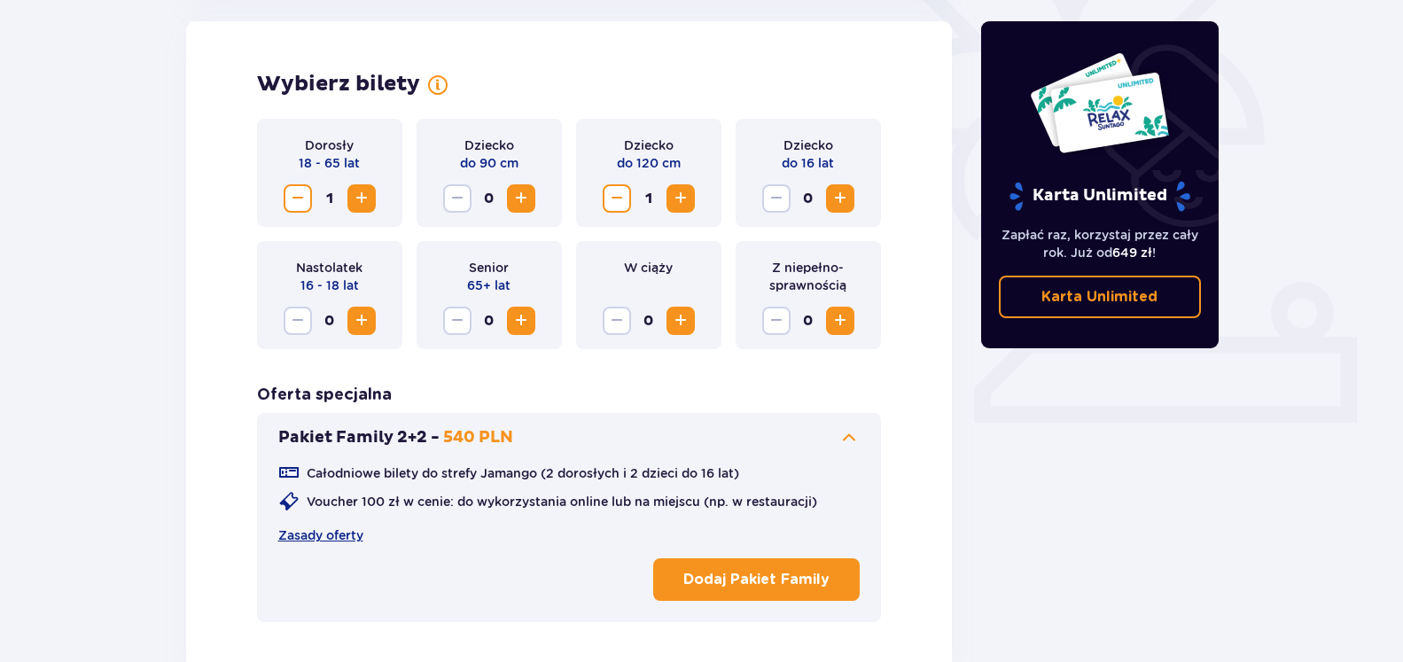
click at [821, 434] on button "Pakiet Family 2+2 - 540 PLN" at bounding box center [569, 437] width 582 height 21
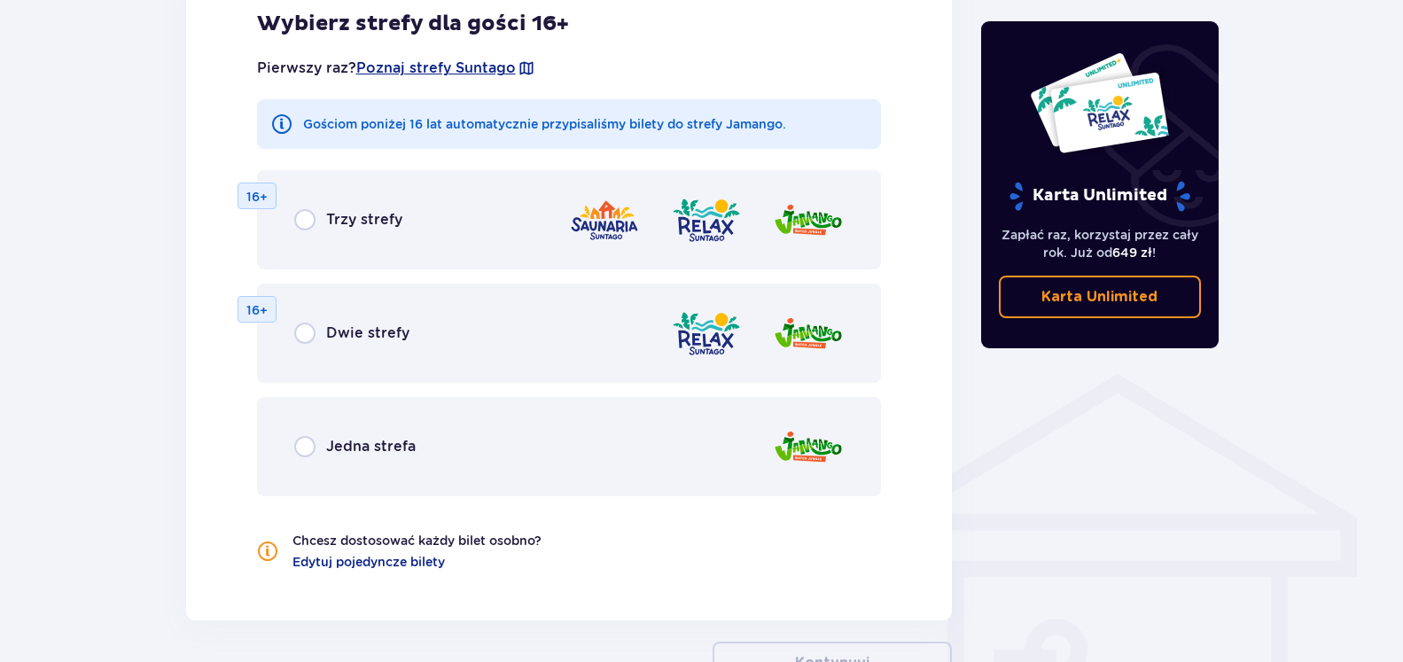
scroll to position [1013, 0]
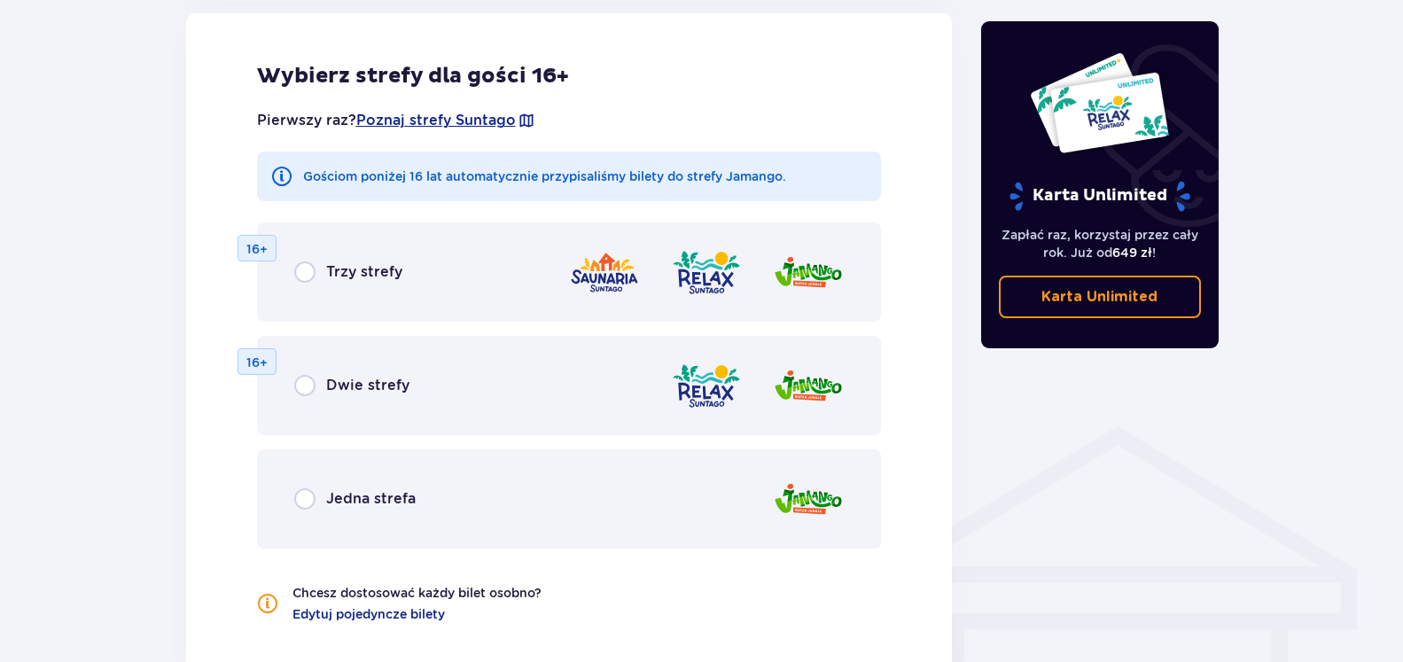
click at [311, 269] on input "radio" at bounding box center [304, 271] width 21 height 21
radio input "true"
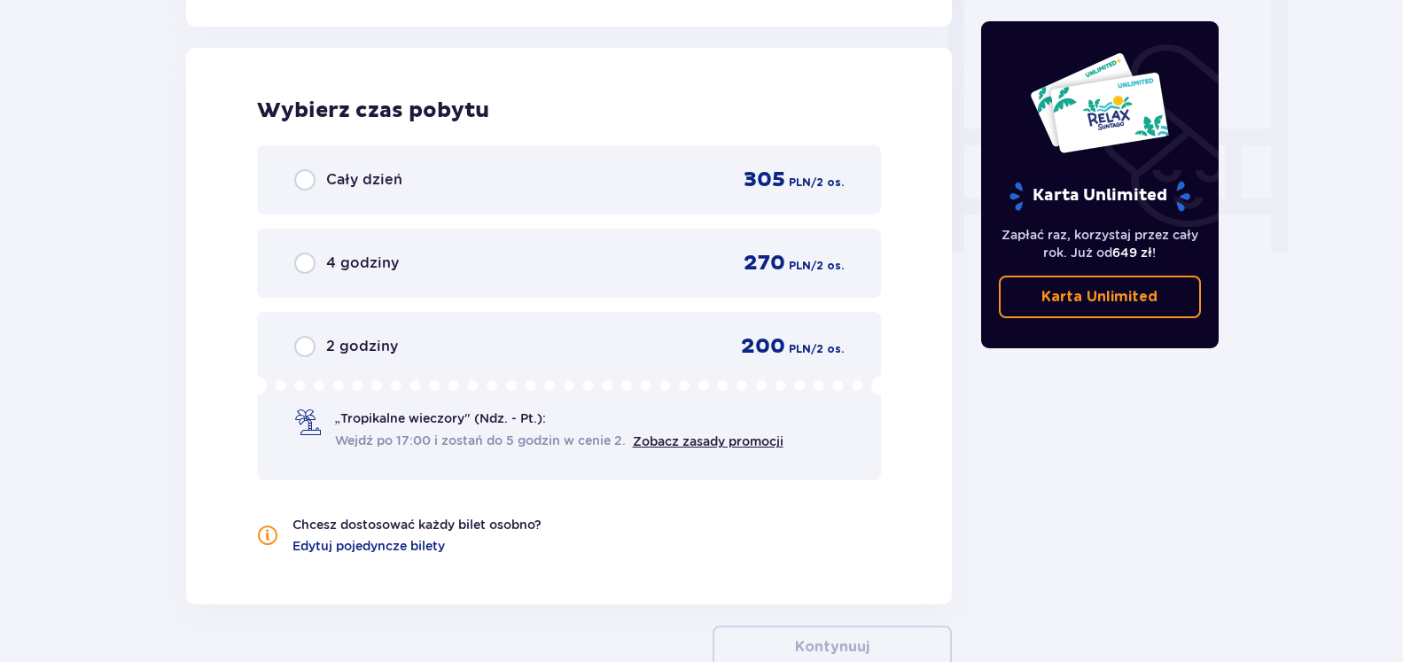
scroll to position [1664, 0]
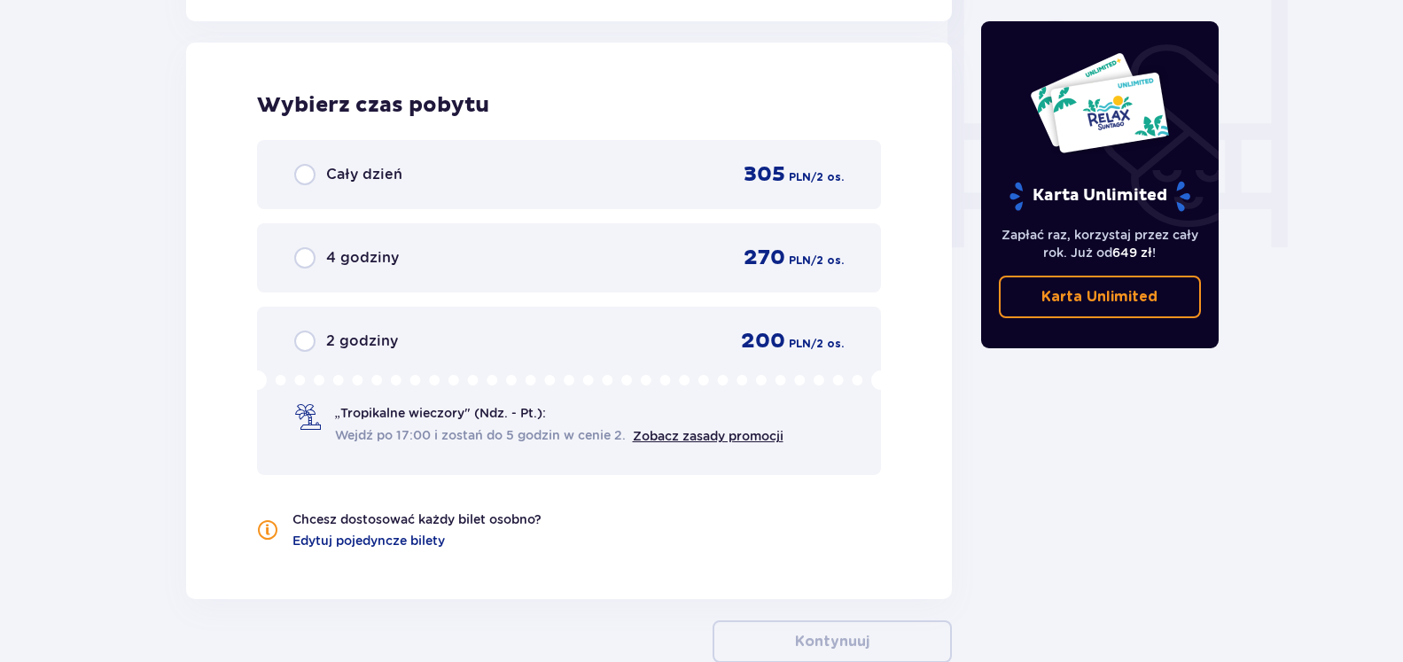
click at [304, 177] on input "radio" at bounding box center [304, 174] width 21 height 21
radio input "true"
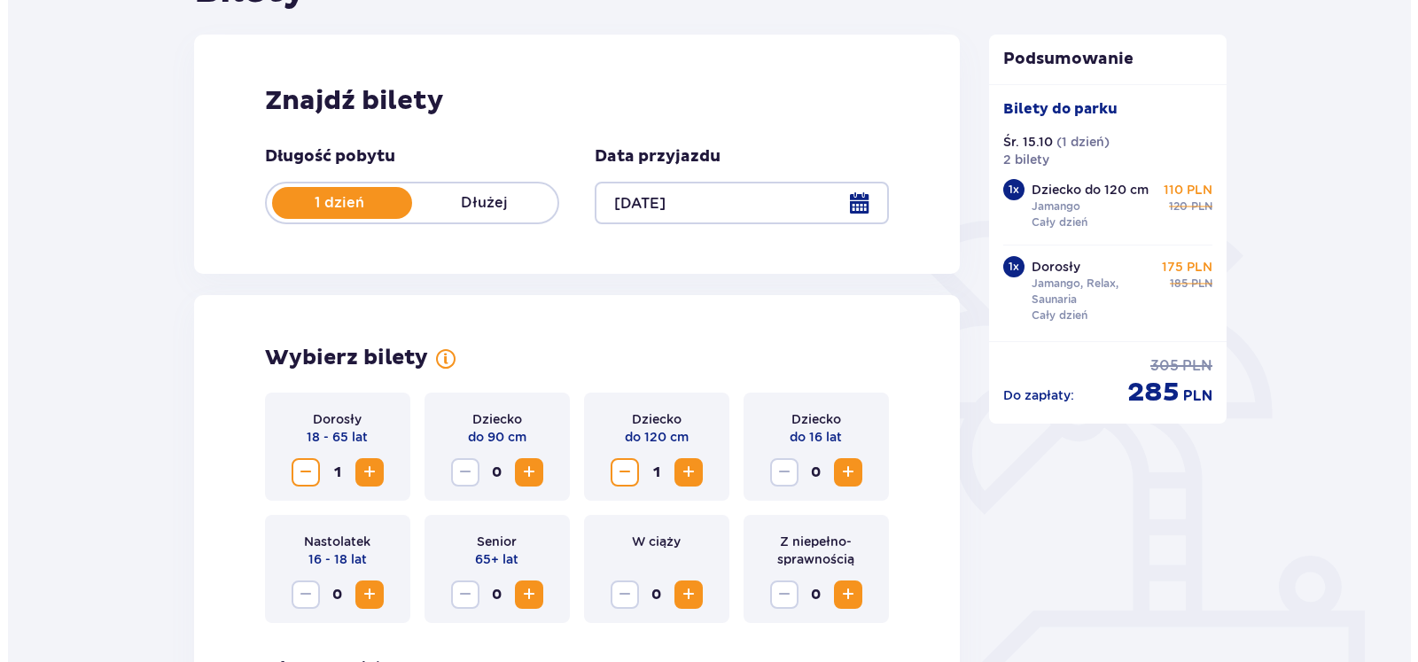
scroll to position [222, 0]
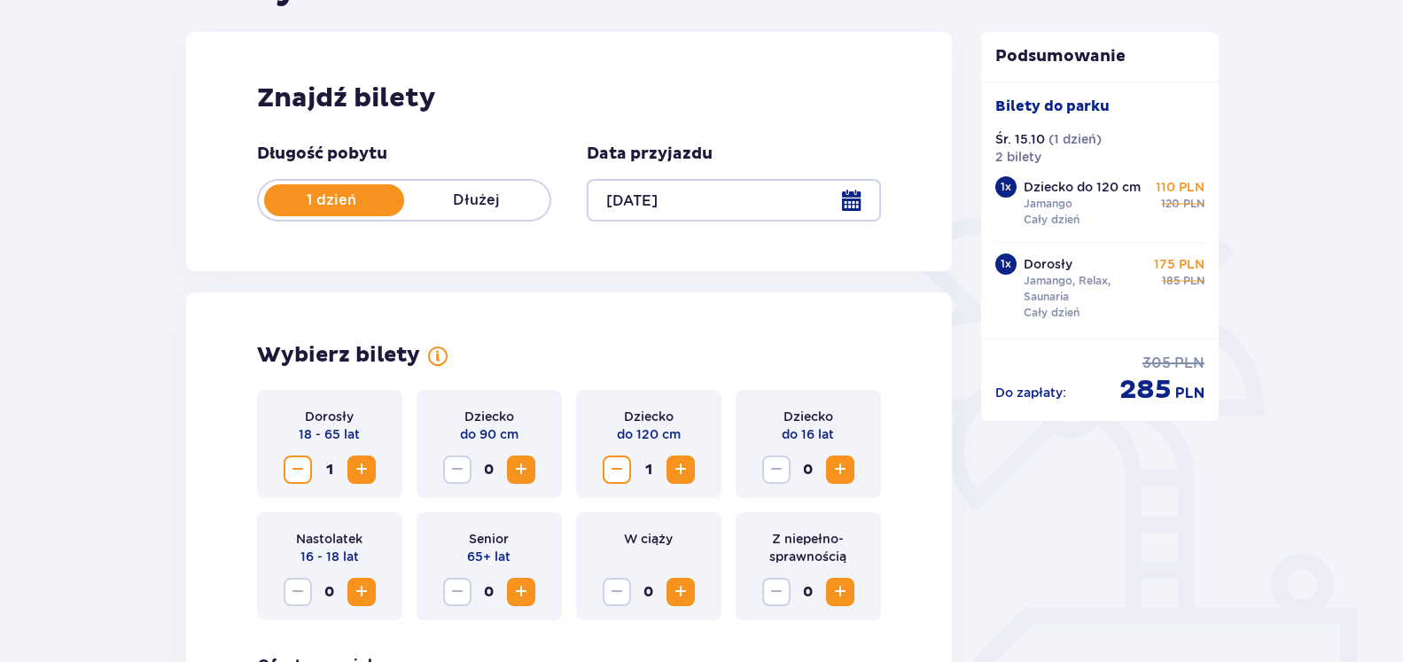
click at [855, 203] on div at bounding box center [734, 200] width 294 height 43
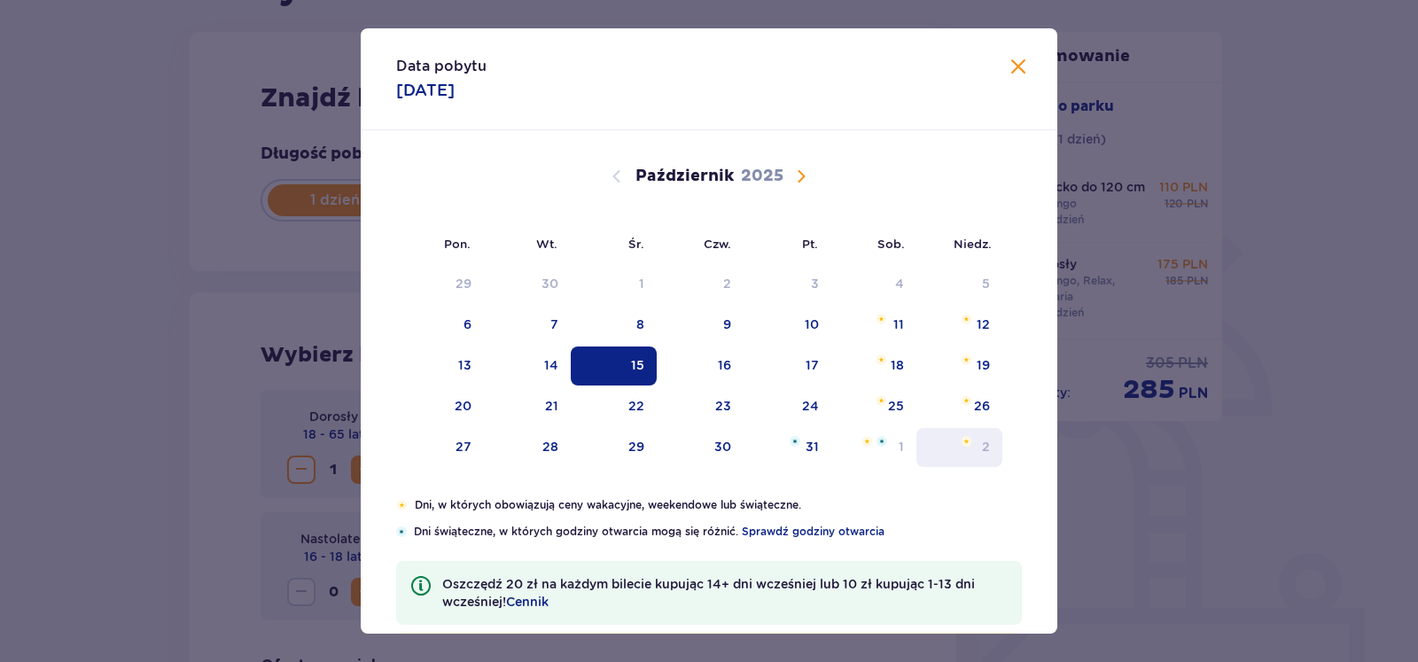
click at [959, 450] on div "2" at bounding box center [959, 447] width 86 height 39
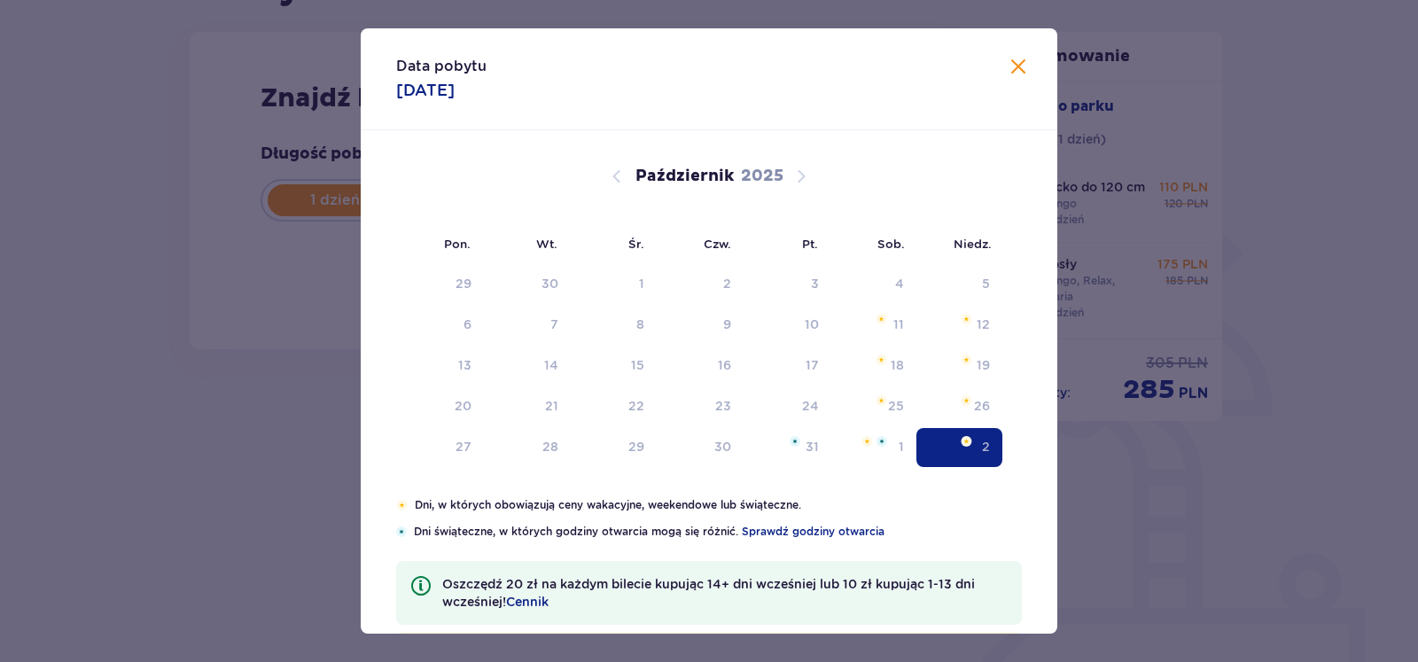
type input "[DATE]"
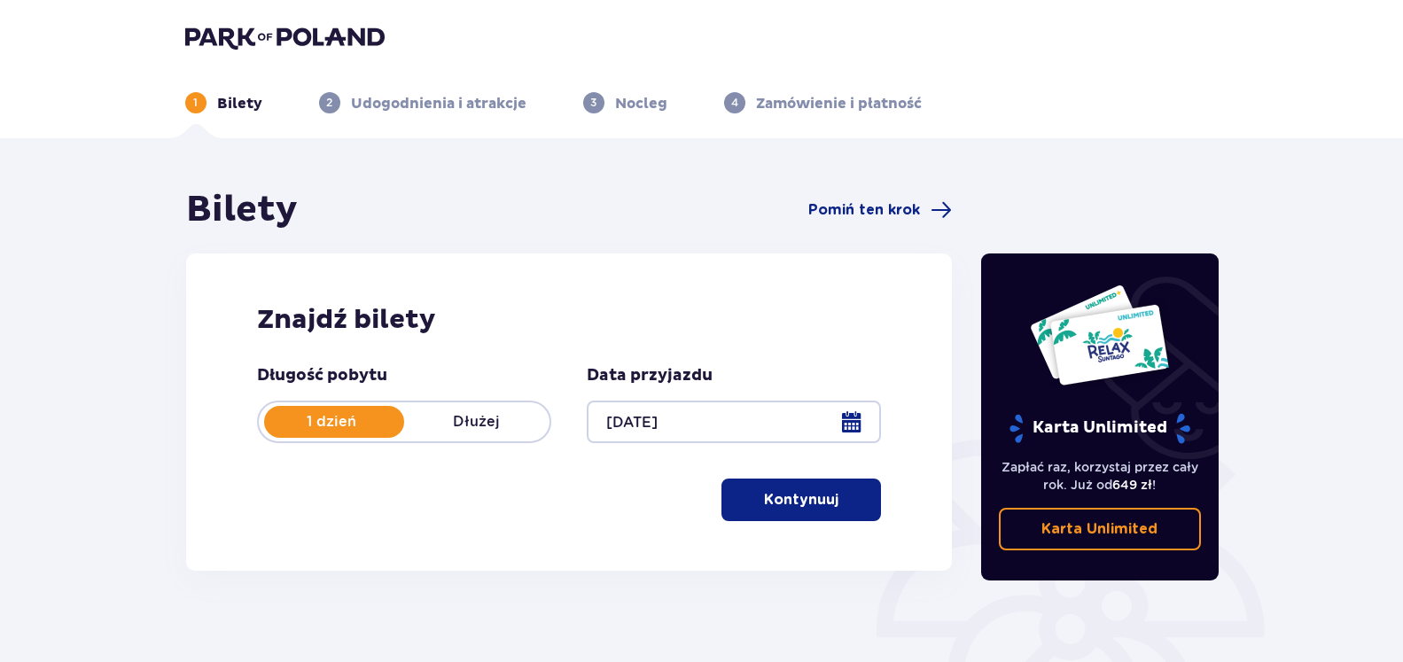
click at [811, 498] on p "Kontynuuj" at bounding box center [801, 499] width 74 height 19
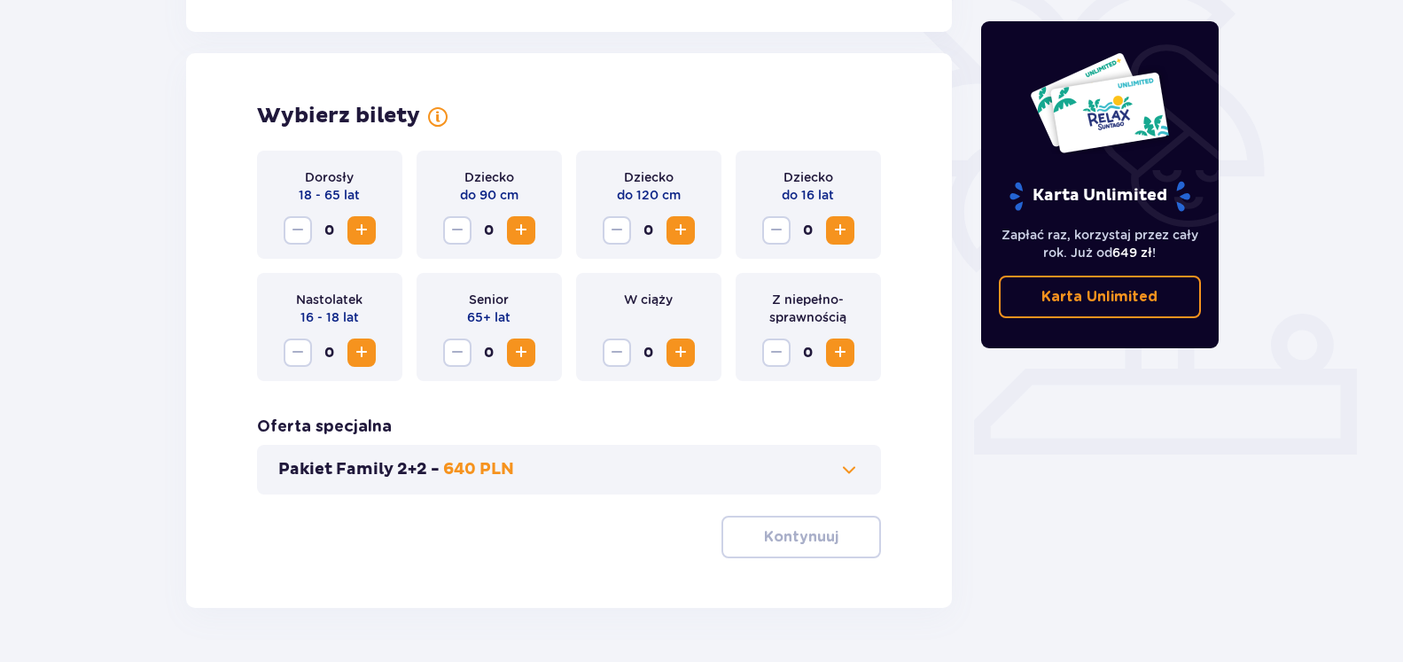
scroll to position [493, 0]
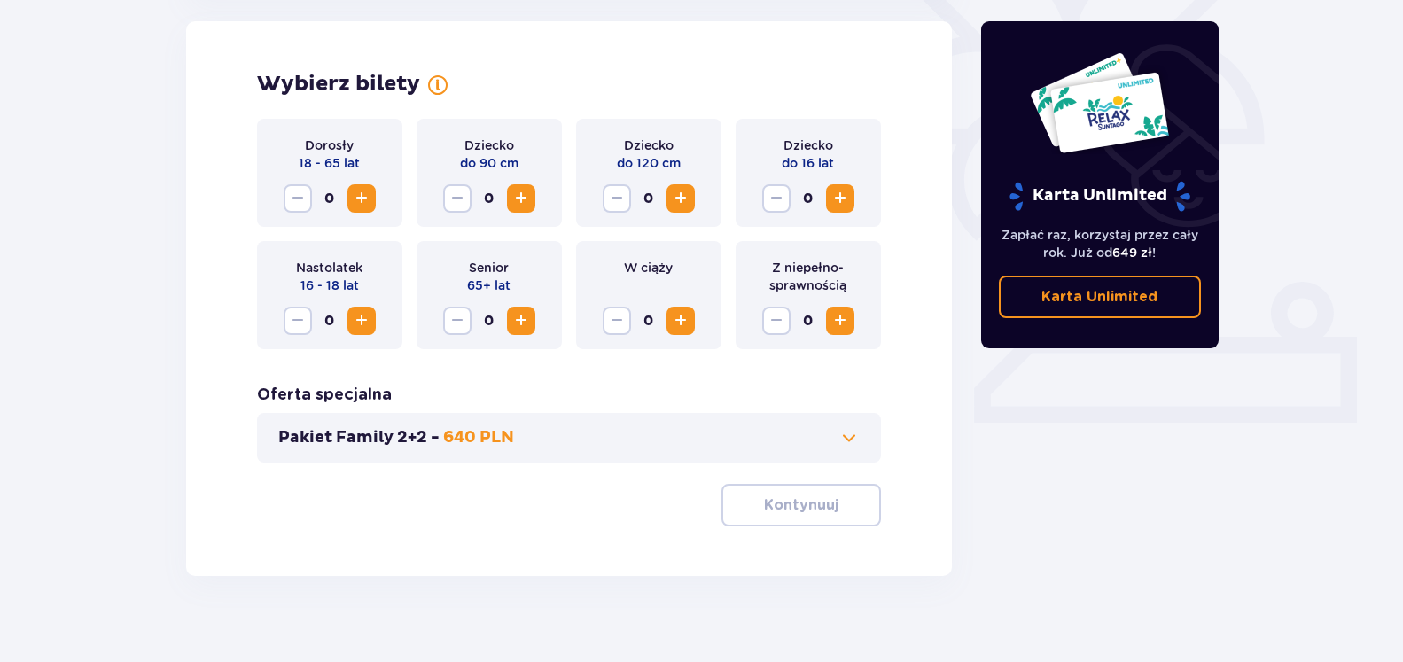
click at [356, 191] on span "Zwiększ" at bounding box center [361, 198] width 21 height 21
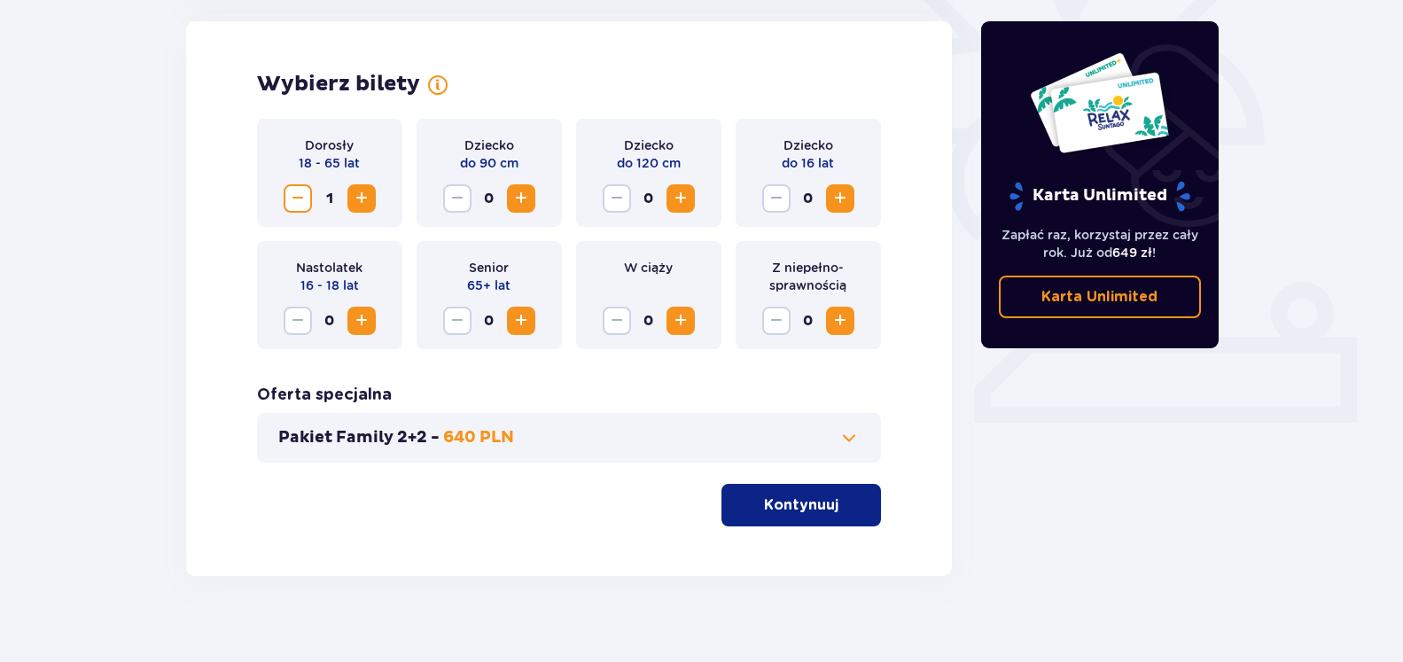
click at [356, 191] on span "Zwiększ" at bounding box center [361, 198] width 21 height 21
click at [685, 198] on span "Zwiększ" at bounding box center [680, 198] width 21 height 21
click at [838, 197] on span "Zwiększ" at bounding box center [839, 198] width 21 height 21
click at [774, 451] on div "Pakiet Family 2+2 - 640 PLN" at bounding box center [569, 438] width 625 height 50
click at [775, 436] on button "Pakiet Family 2+2 - 640 PLN" at bounding box center [569, 437] width 582 height 21
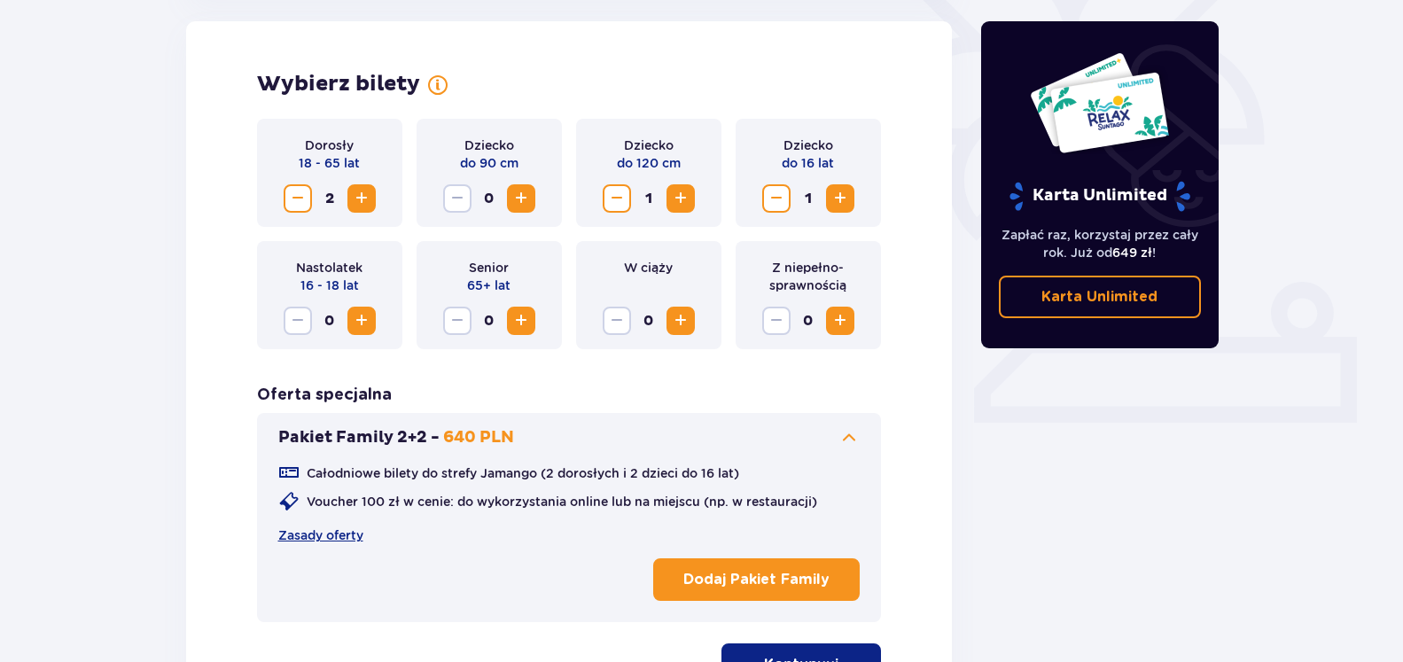
click at [790, 444] on button "Pakiet Family 2+2 - 640 PLN" at bounding box center [569, 437] width 582 height 21
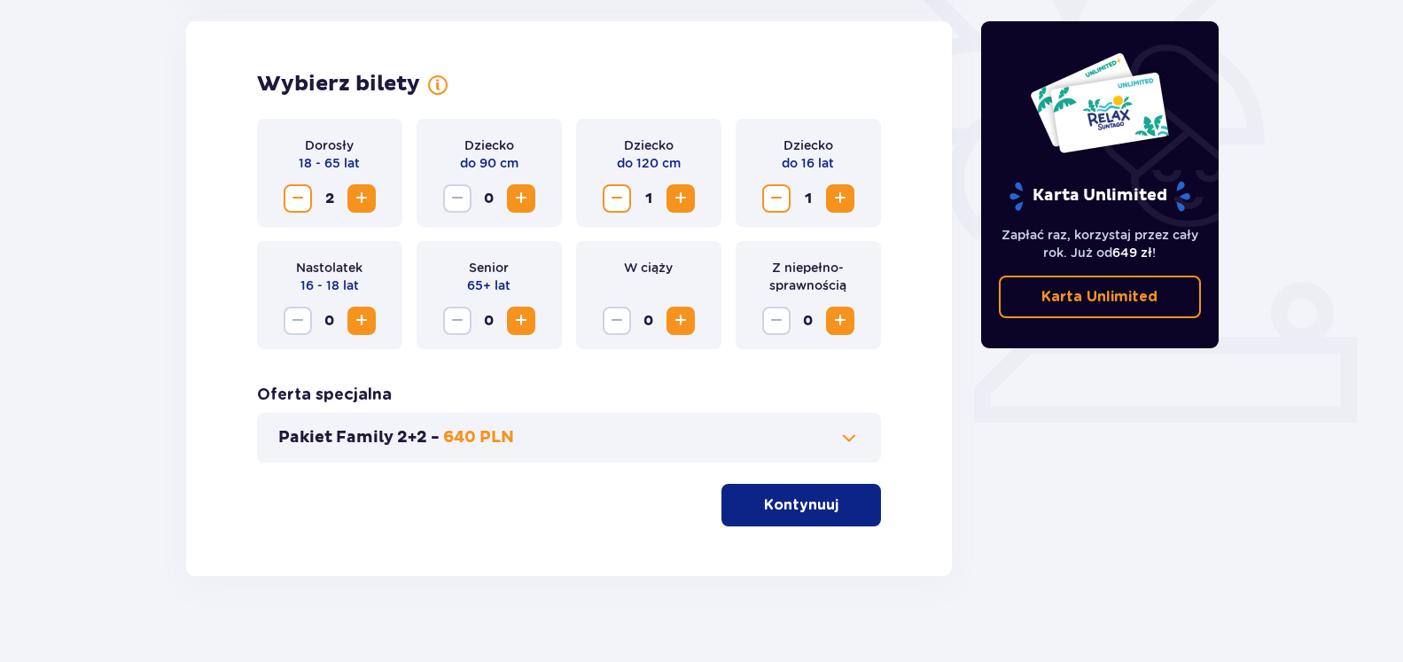
click at [789, 510] on p "Kontynuuj" at bounding box center [801, 504] width 74 height 19
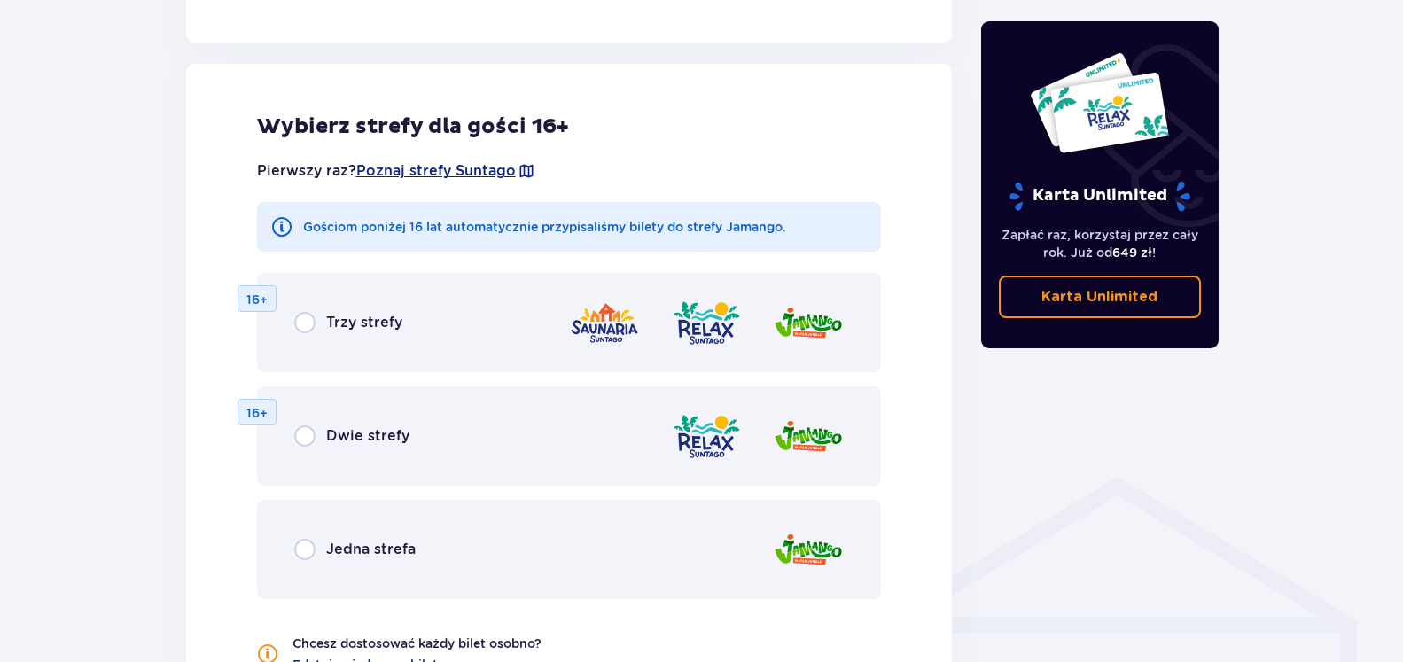
scroll to position [984, 0]
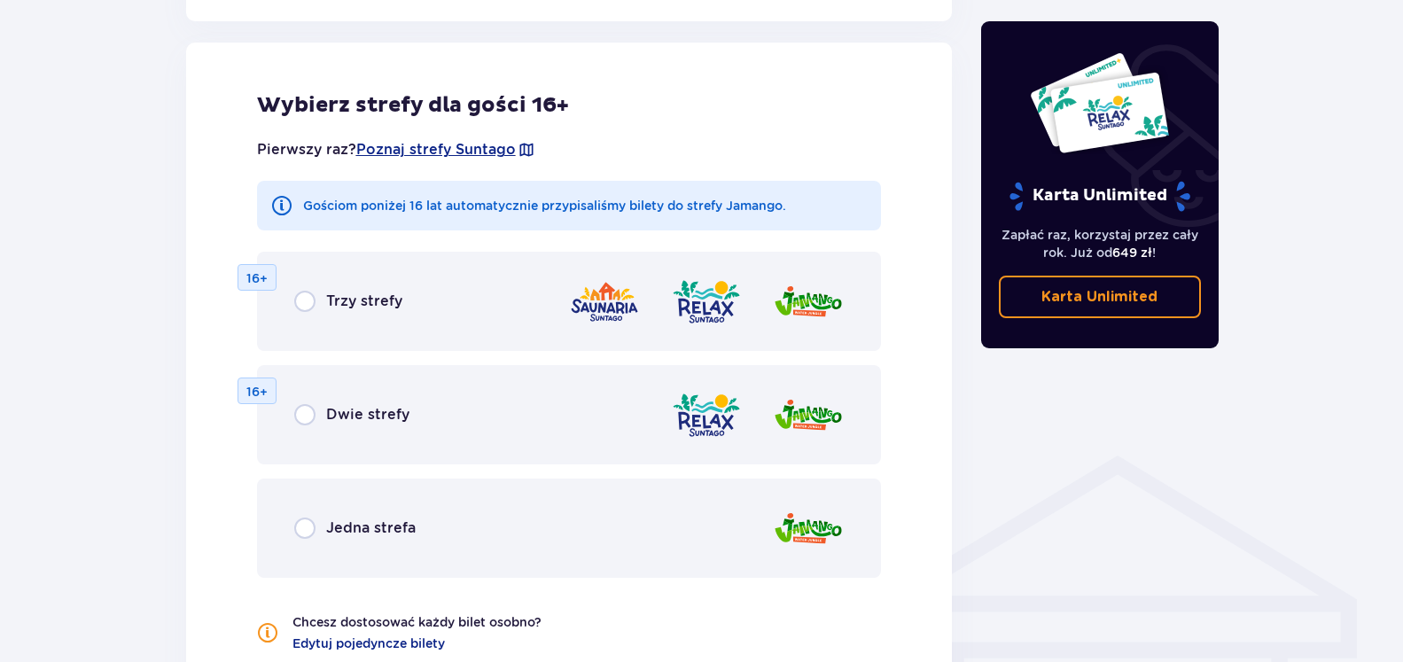
click at [298, 300] on input "radio" at bounding box center [304, 301] width 21 height 21
radio input "true"
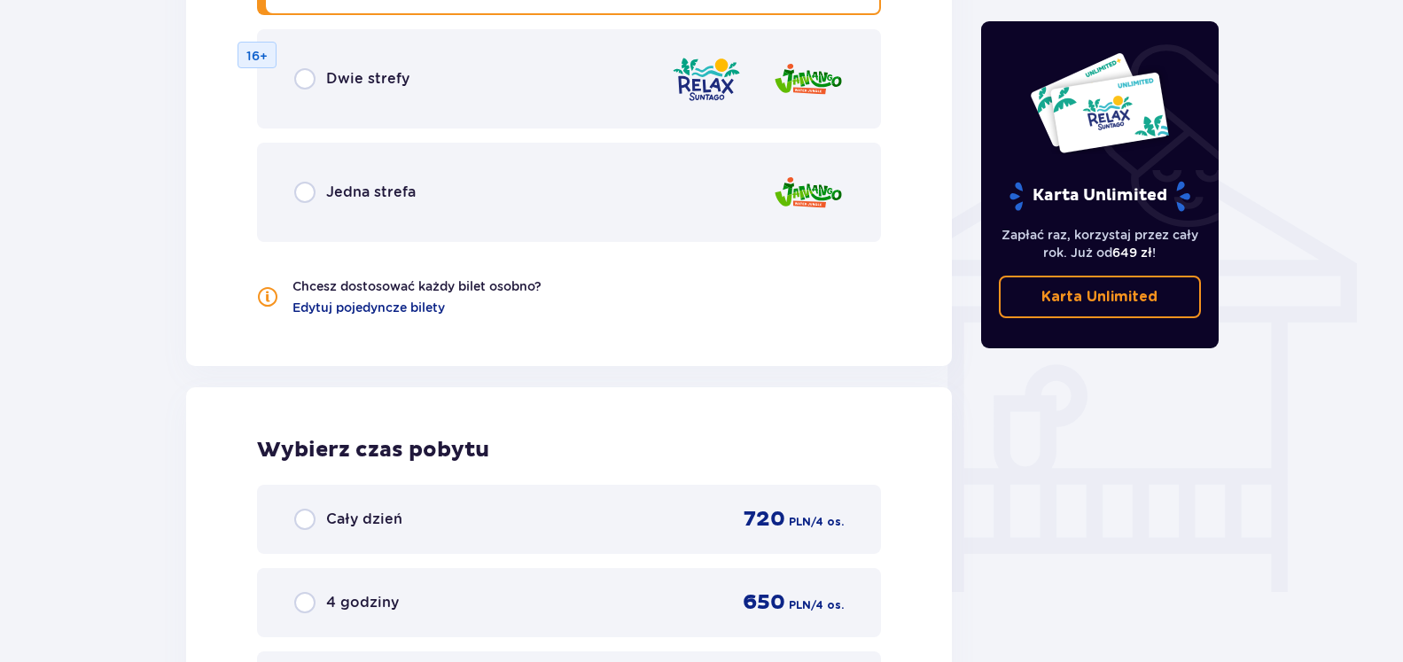
scroll to position [1212, 0]
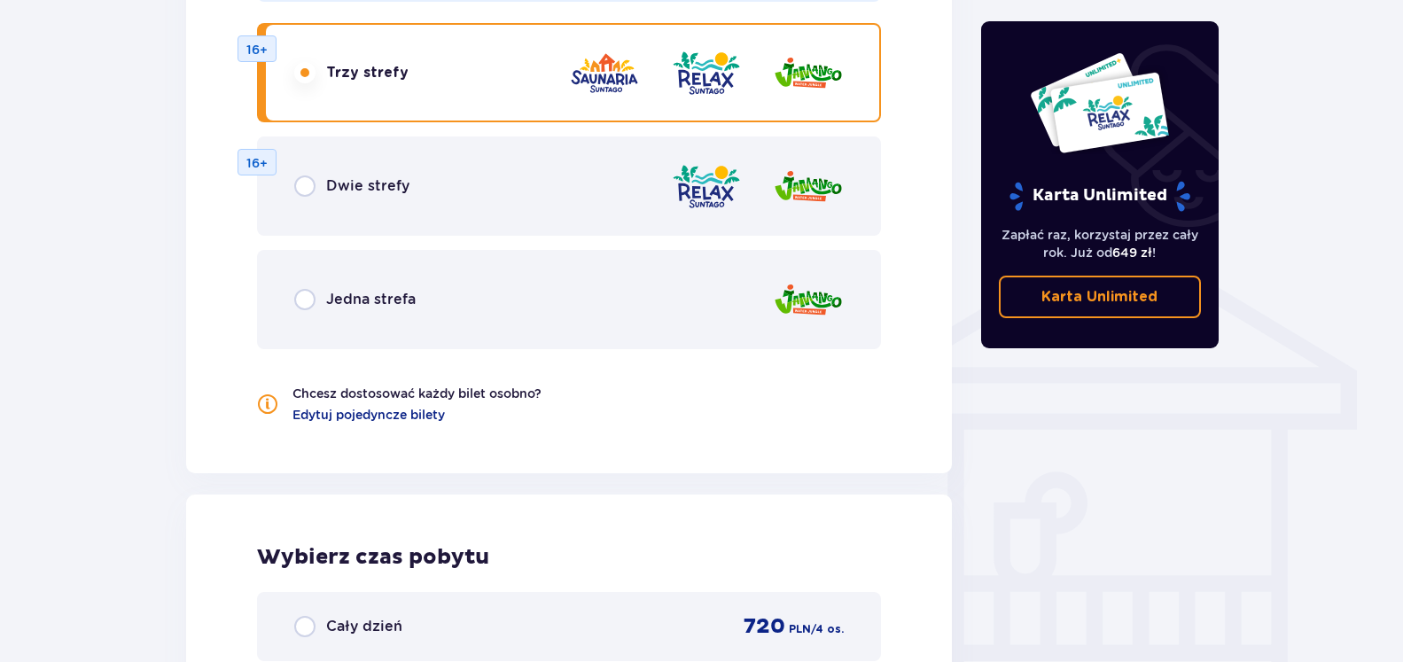
click at [298, 181] on input "radio" at bounding box center [304, 185] width 21 height 21
radio input "true"
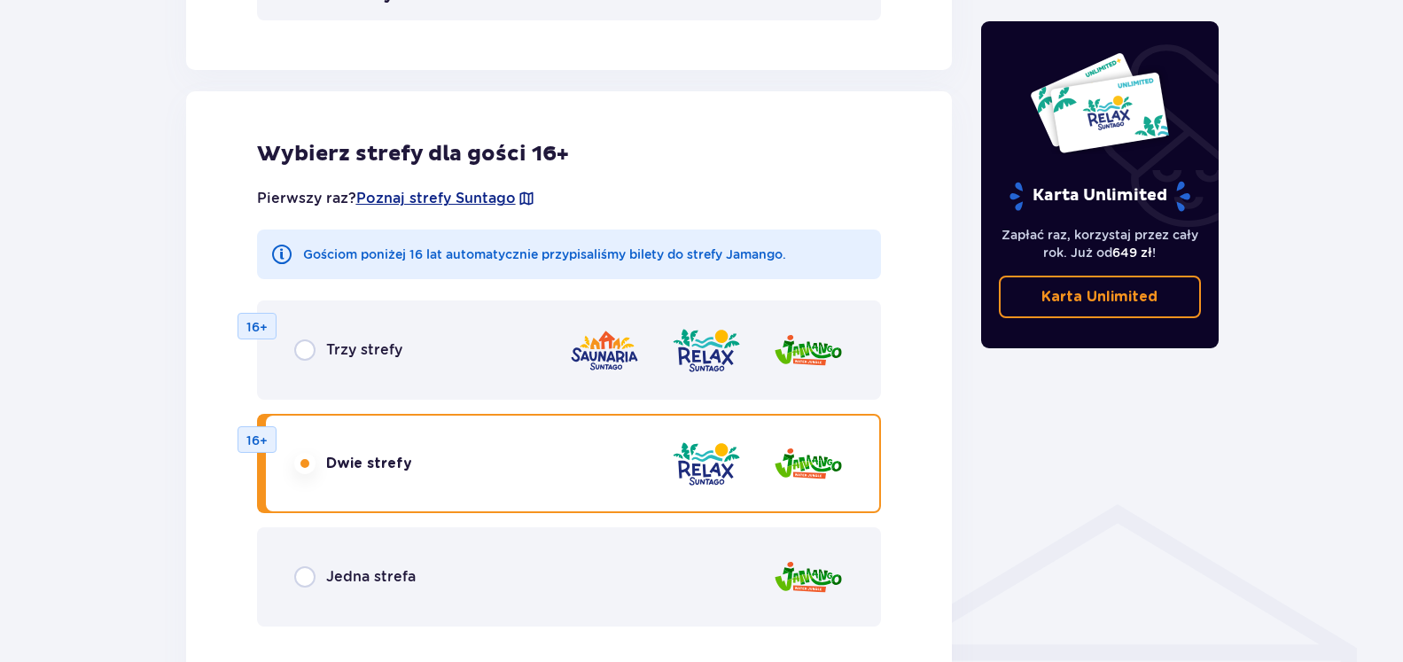
scroll to position [851, 0]
